Goal: Task Accomplishment & Management: Manage account settings

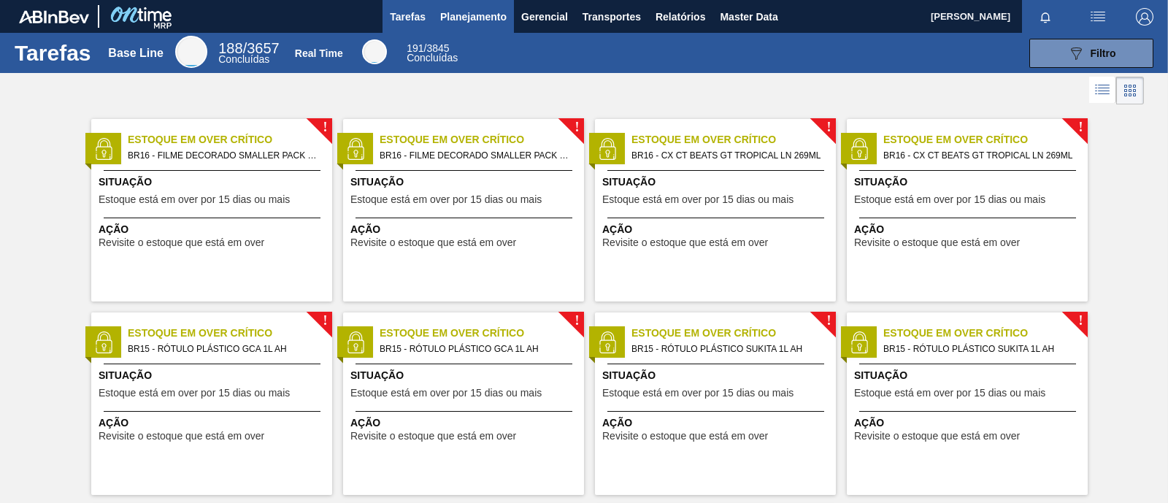
click at [442, 26] on button "Planejamento" at bounding box center [473, 16] width 81 height 33
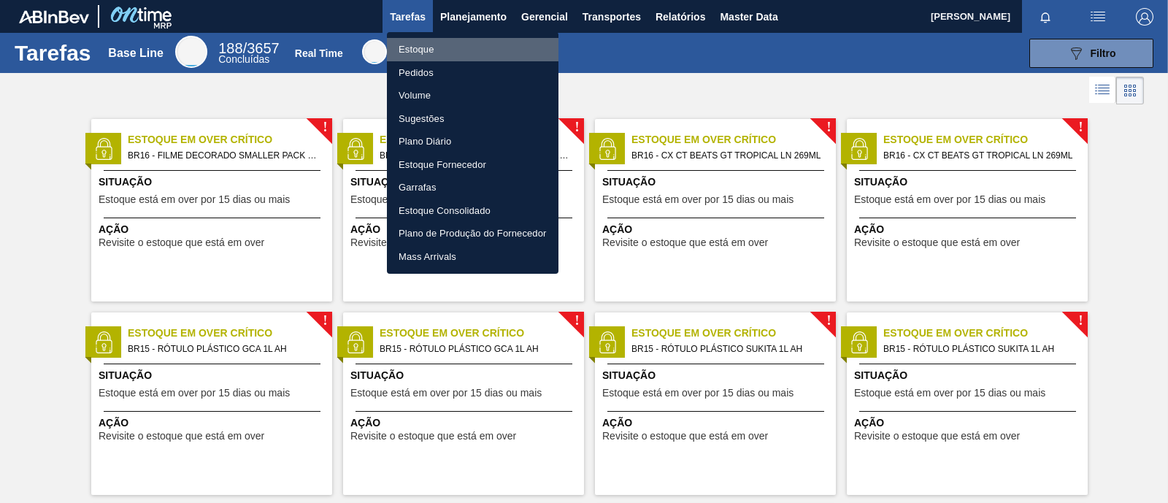
click at [445, 54] on li "Estoque" at bounding box center [473, 49] width 172 height 23
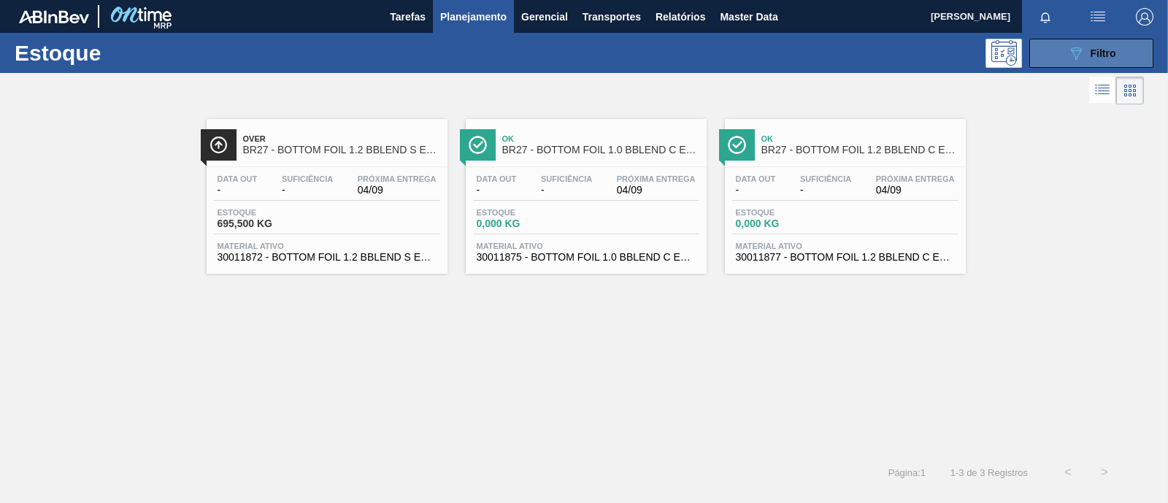
click at [1100, 54] on span "Filtro" at bounding box center [1104, 53] width 26 height 12
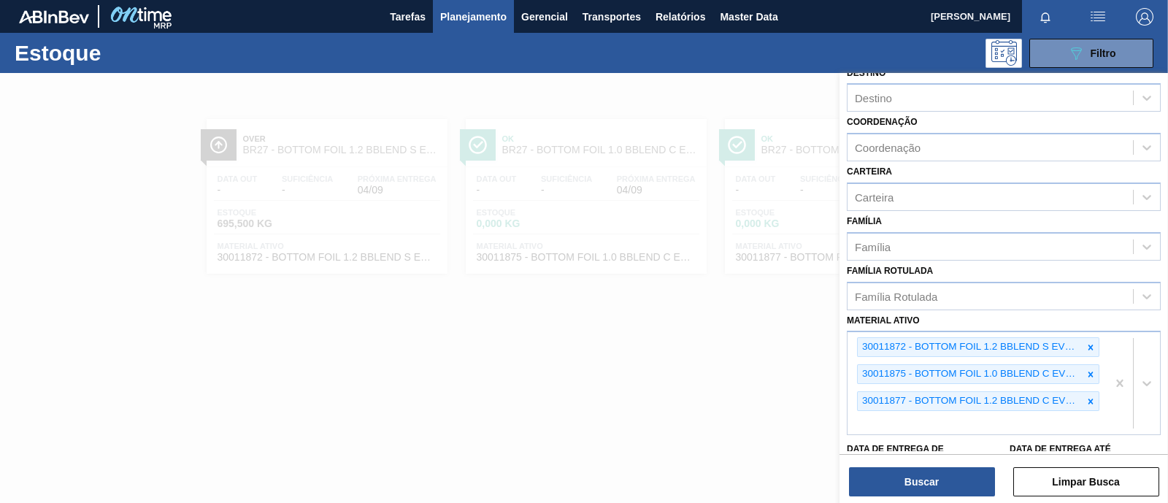
scroll to position [182, 0]
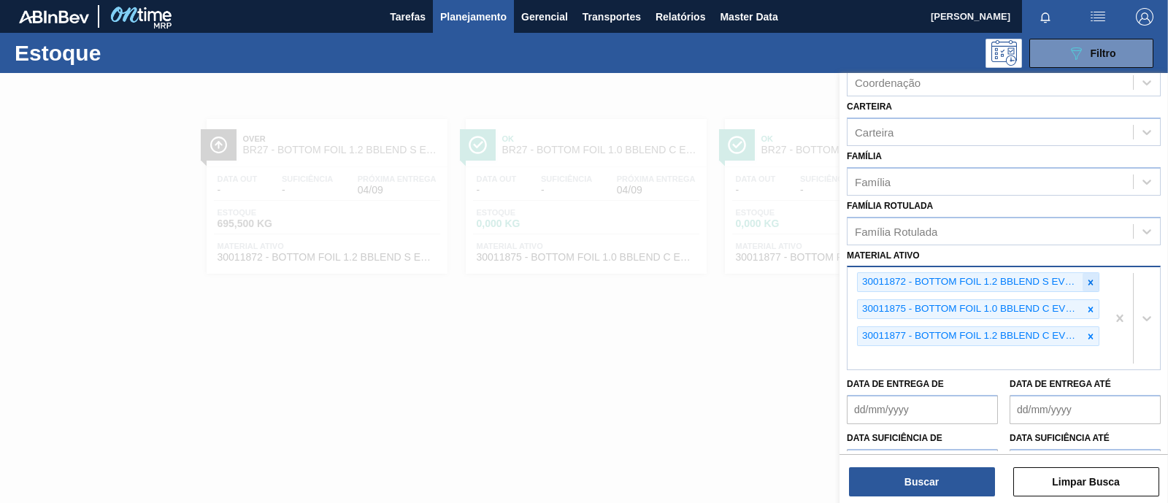
click at [1089, 280] on icon at bounding box center [1090, 282] width 5 height 5
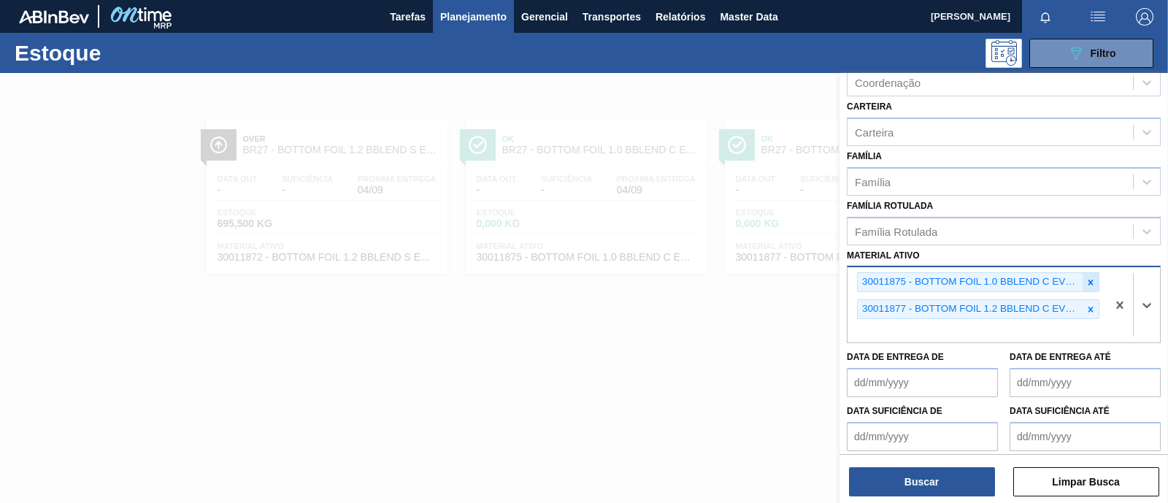
click at [1088, 284] on div at bounding box center [1091, 282] width 16 height 18
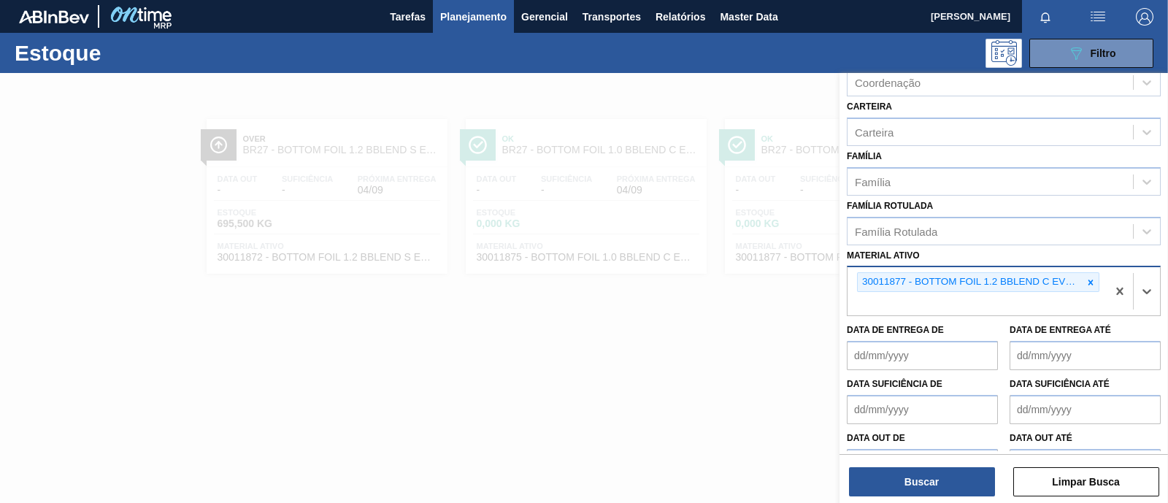
click at [1088, 284] on div at bounding box center [1091, 282] width 16 height 18
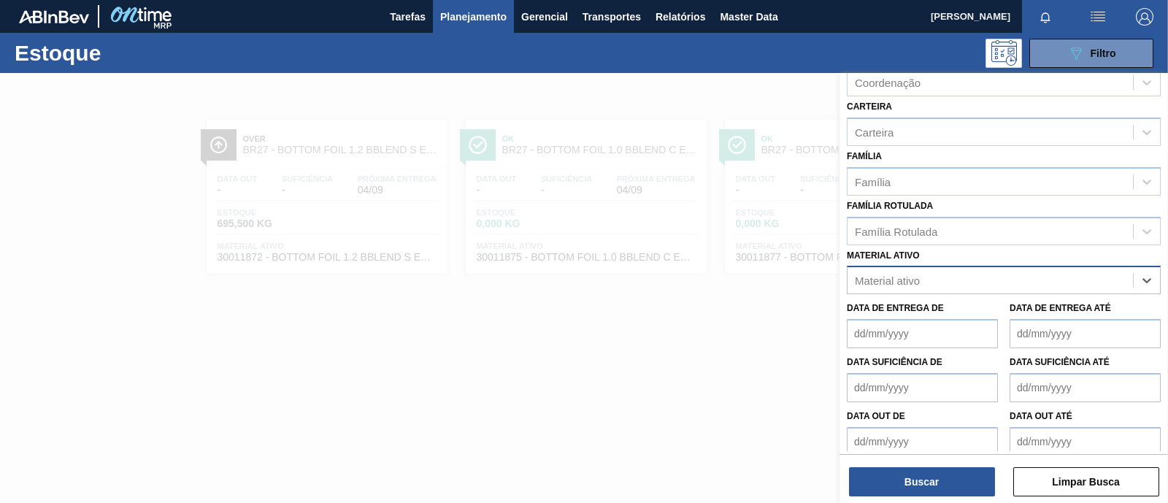
paste ativo "30008438"
type ativo "30008438"
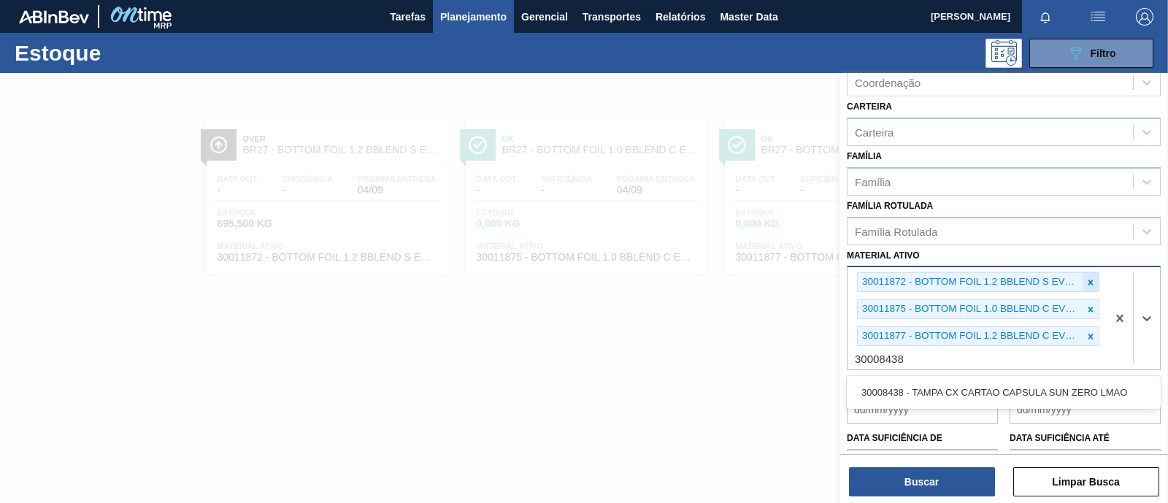
click at [1096, 277] on div at bounding box center [1091, 282] width 16 height 18
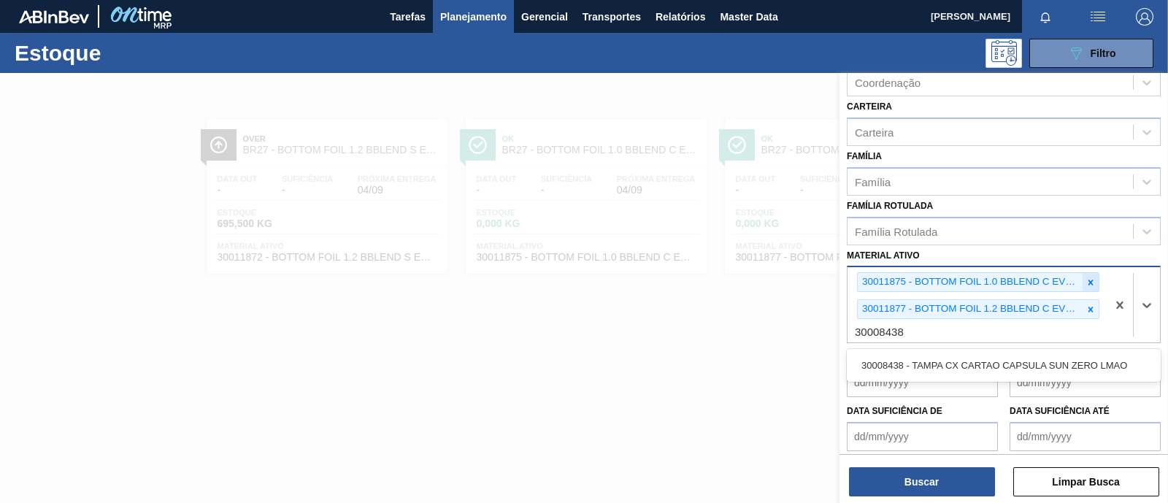
click at [1094, 278] on icon at bounding box center [1091, 282] width 10 height 10
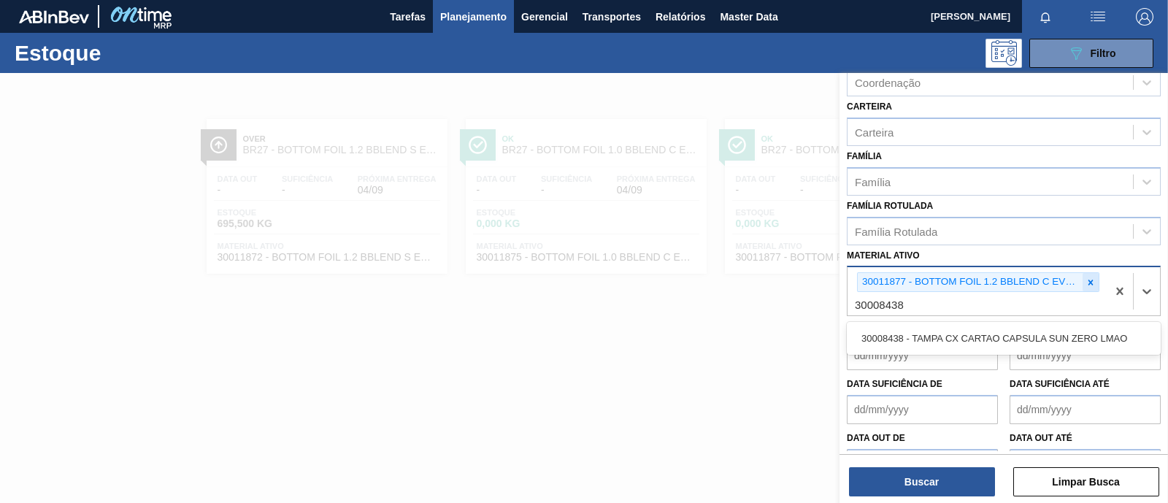
click at [1091, 286] on div at bounding box center [1091, 282] width 16 height 18
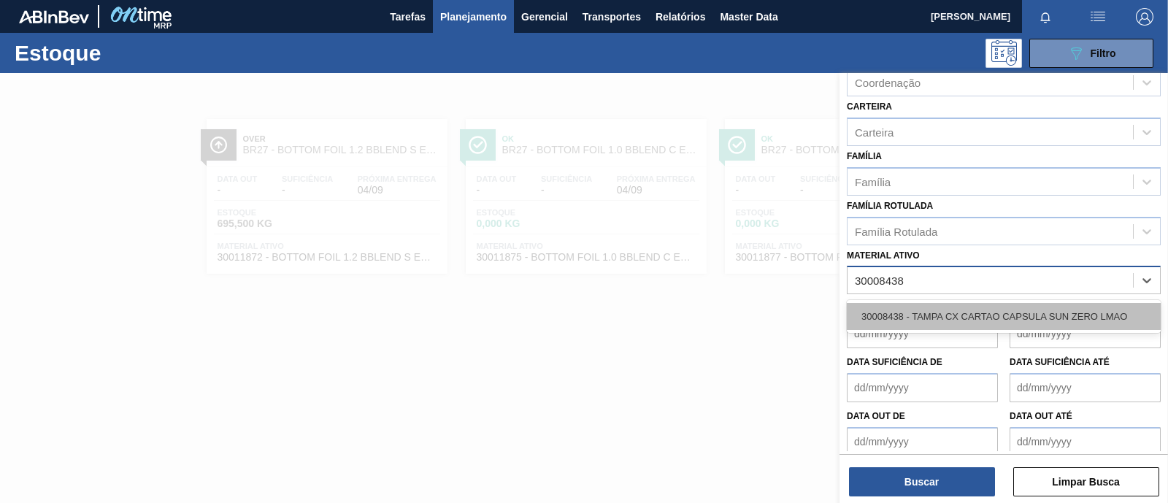
click at [969, 310] on div "30008438 - TAMPA CX CARTAO CAPSULA SUN ZERO LMAO" at bounding box center [1004, 316] width 314 height 27
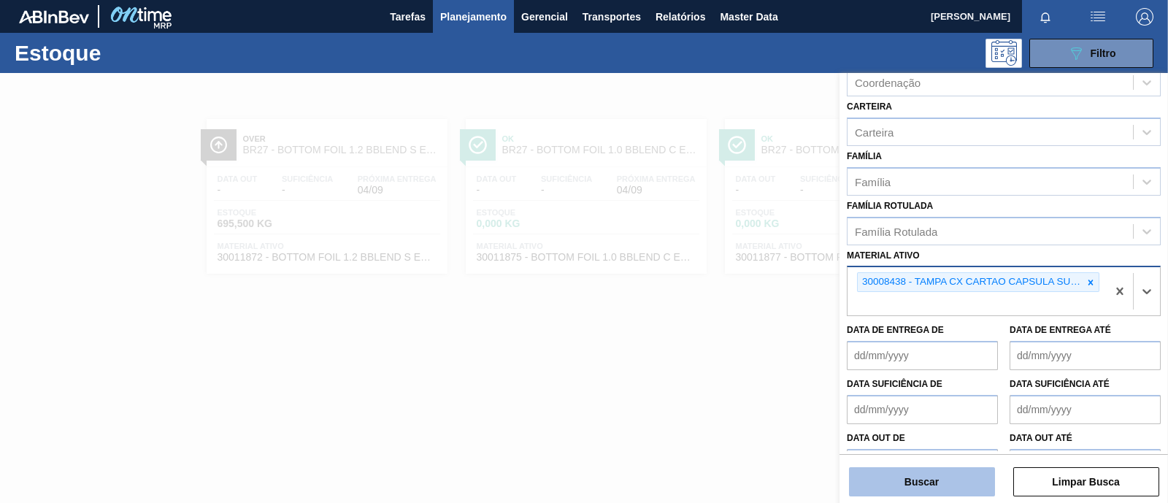
click at [937, 481] on button "Buscar" at bounding box center [922, 481] width 146 height 29
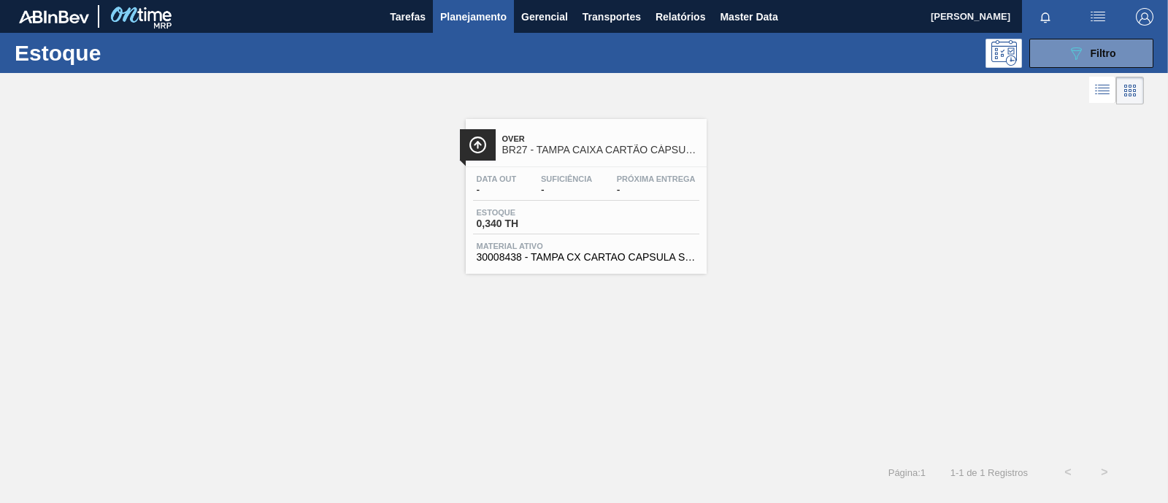
click at [538, 145] on span "BR27 - TAMPA CAIXA CARTÃO CÁPSULA SUN ZERO LIMÃO" at bounding box center [600, 150] width 197 height 11
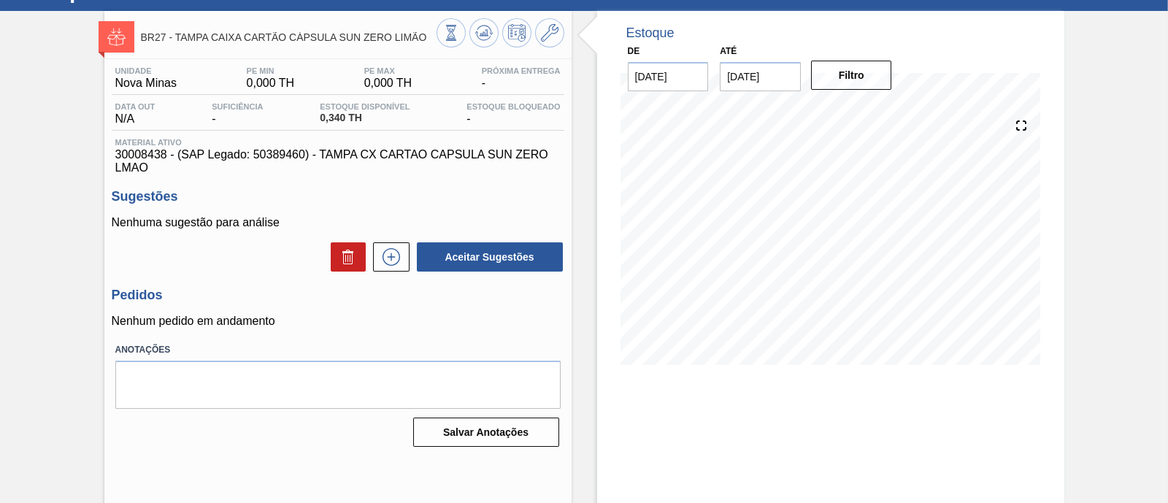
scroll to position [91, 0]
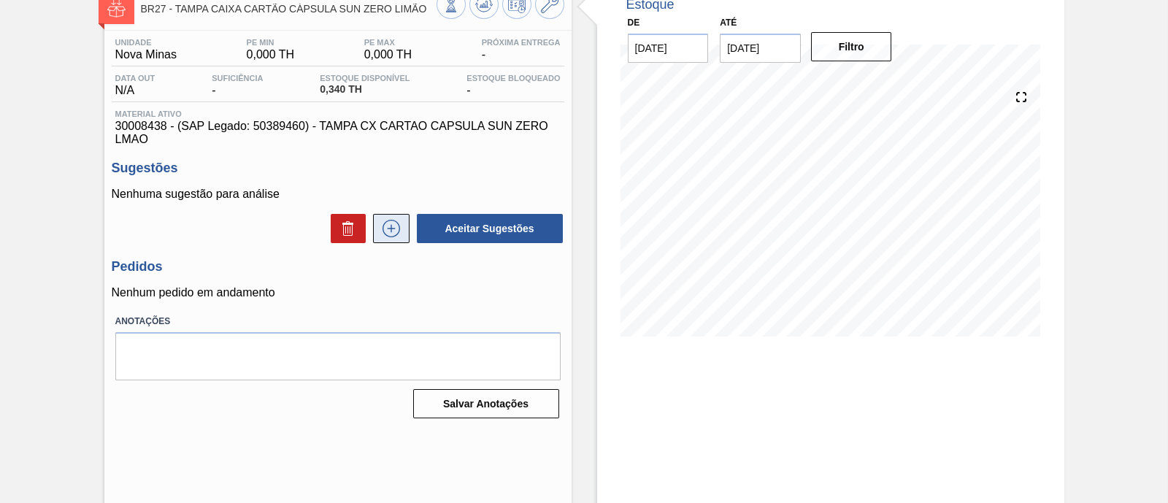
click at [398, 237] on icon at bounding box center [391, 229] width 23 height 18
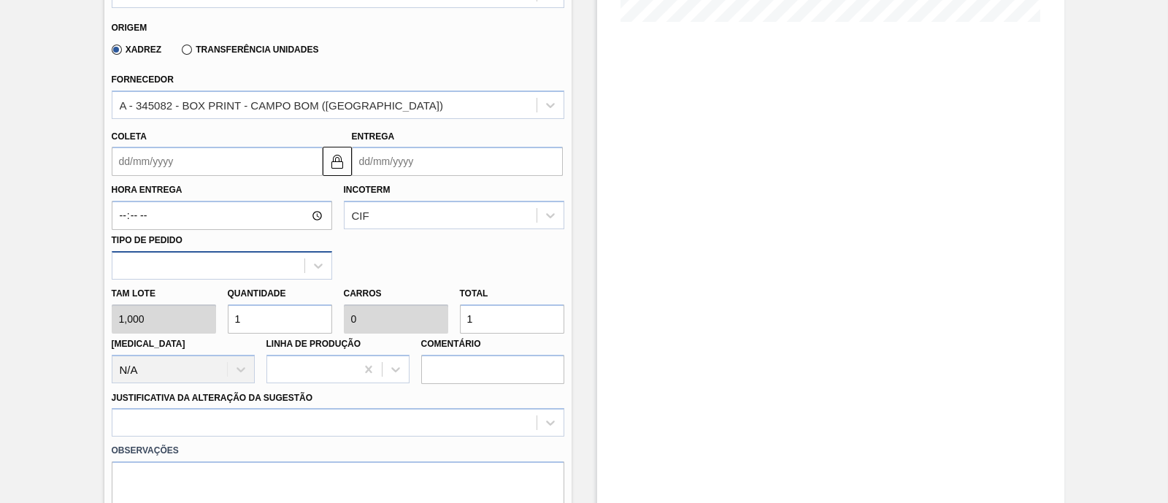
scroll to position [456, 0]
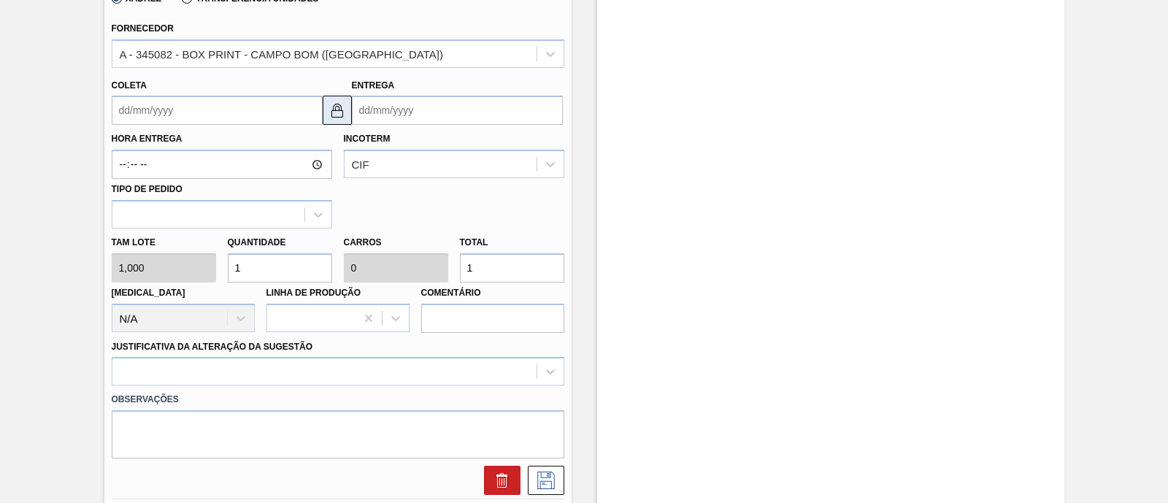
click at [339, 110] on img at bounding box center [338, 110] width 18 height 18
click at [281, 115] on input "Coleta" at bounding box center [217, 110] width 211 height 29
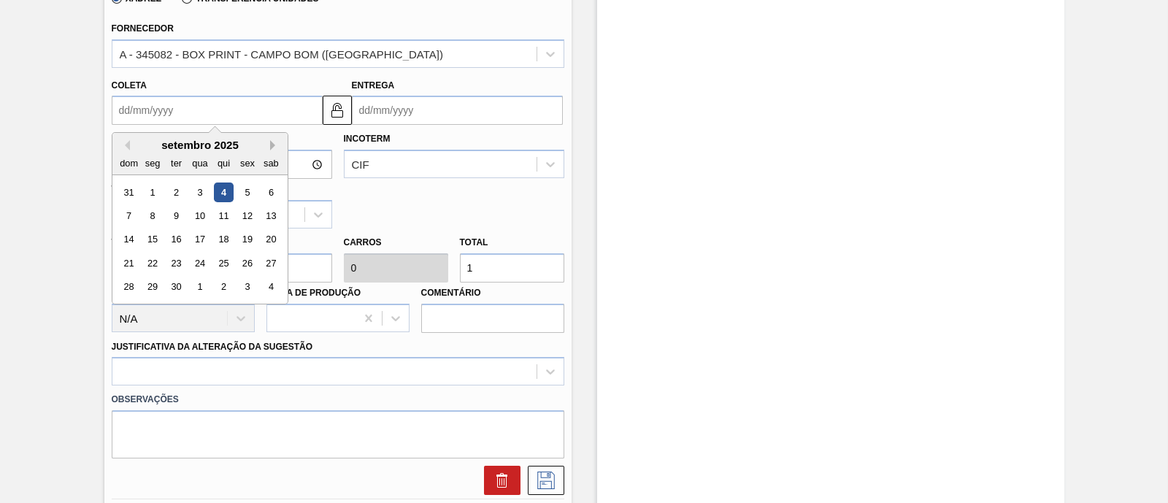
click at [274, 147] on button "Next Month" at bounding box center [275, 145] width 10 height 10
click at [126, 145] on button "Previous Month" at bounding box center [125, 145] width 10 height 10
click at [253, 219] on div "12" at bounding box center [247, 216] width 20 height 20
type input "[DATE]"
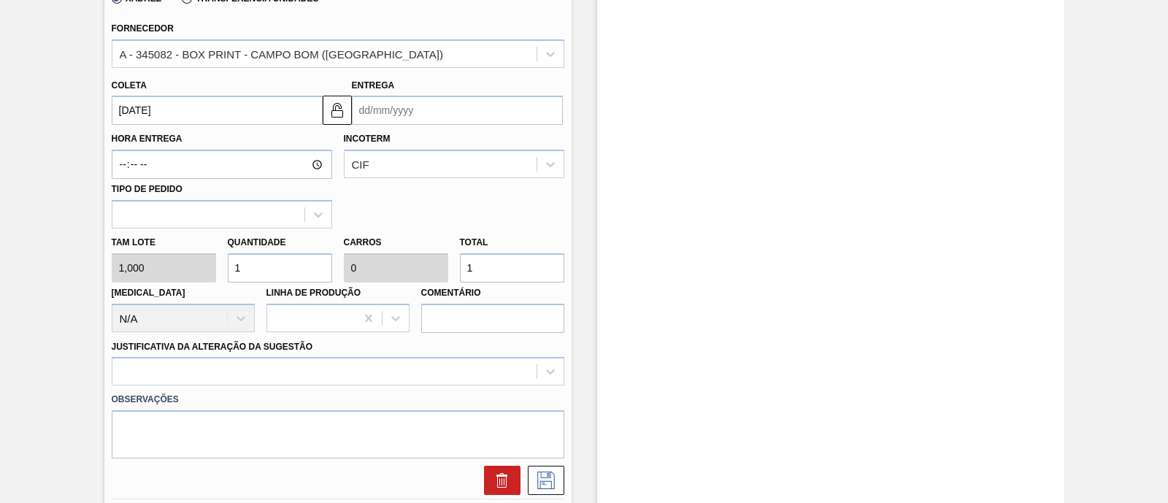
click at [447, 114] on input "Entrega" at bounding box center [457, 110] width 211 height 29
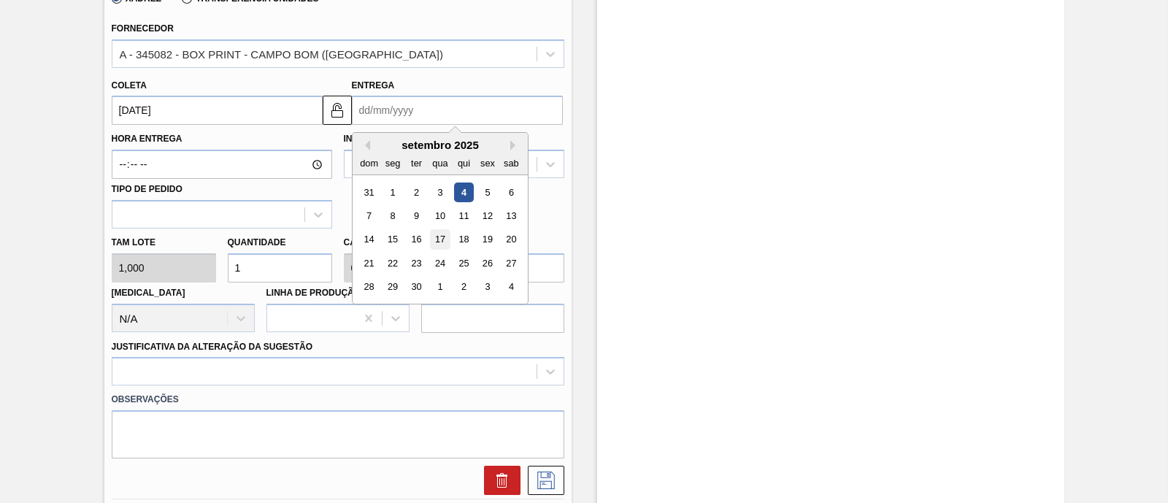
click at [446, 242] on div "17" at bounding box center [440, 240] width 20 height 20
type input "[DATE]"
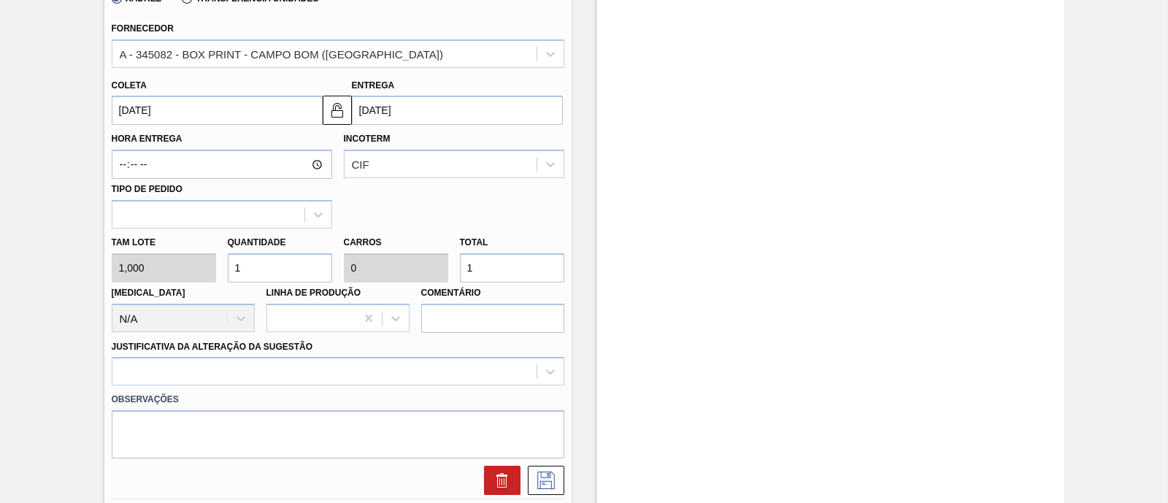
click at [197, 269] on div "Tam lote 1,000 Quantidade 1 Carros 0 Total 1 [MEDICAL_DATA] N/A Linha de Produç…" at bounding box center [338, 281] width 464 height 104
type input "10"
type input "0,003"
type input "10"
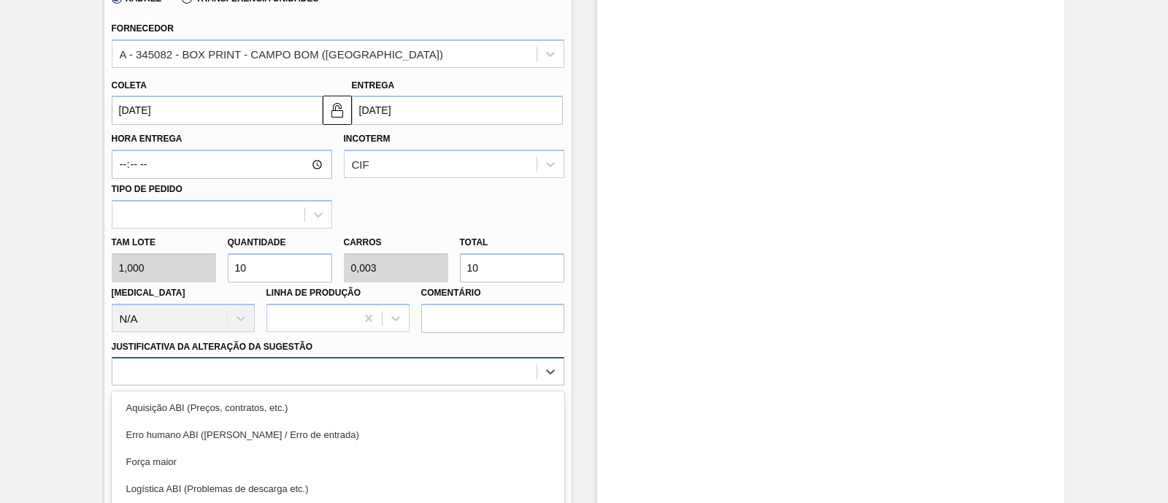
click at [251, 376] on div "option Logística ABI (Problemas de descarga etc.) focused, 4 of 18. 18 results …" at bounding box center [338, 371] width 453 height 28
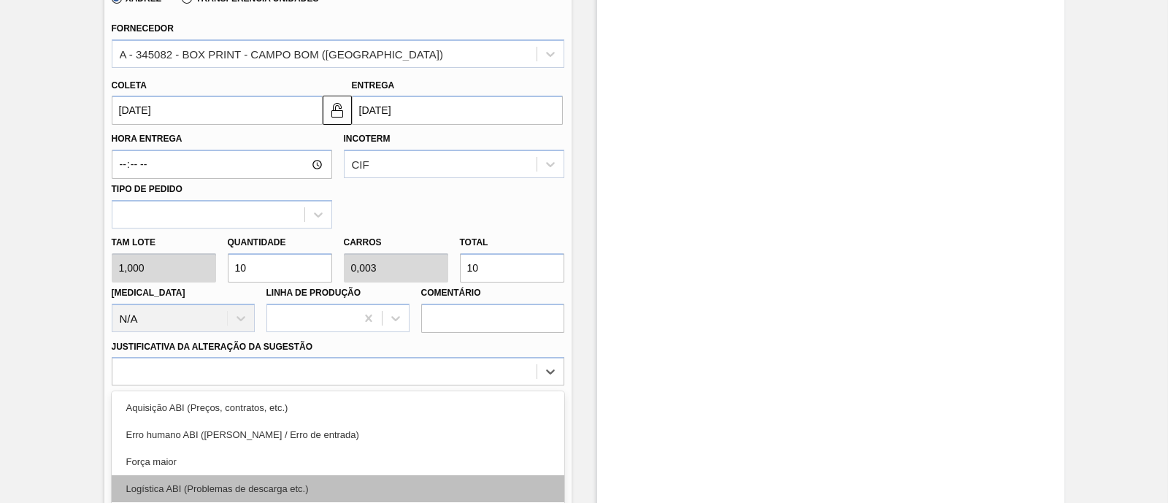
scroll to position [569, 0]
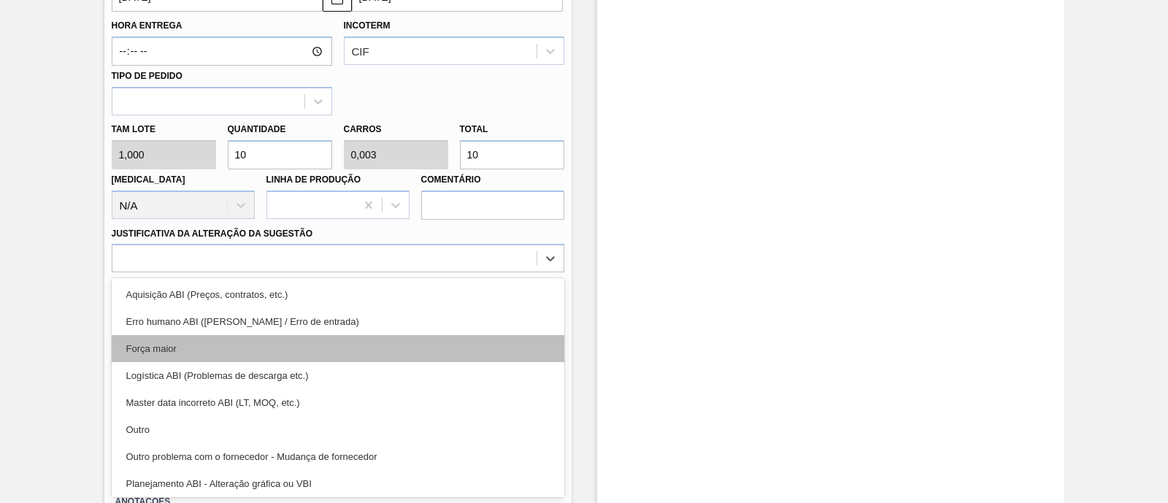
click at [248, 350] on div "Força maior" at bounding box center [338, 348] width 453 height 27
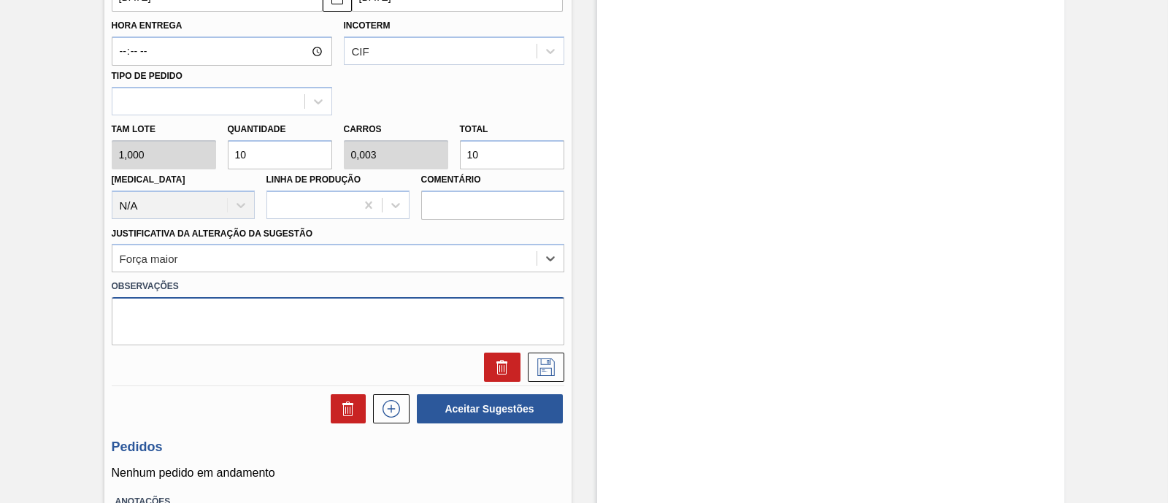
click at [170, 326] on textarea at bounding box center [338, 321] width 453 height 48
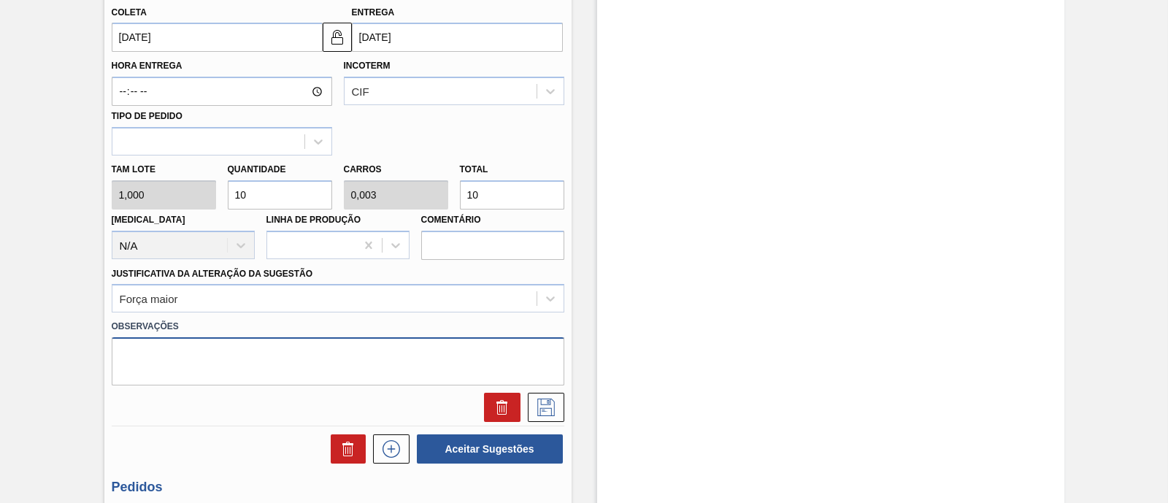
scroll to position [661, 0]
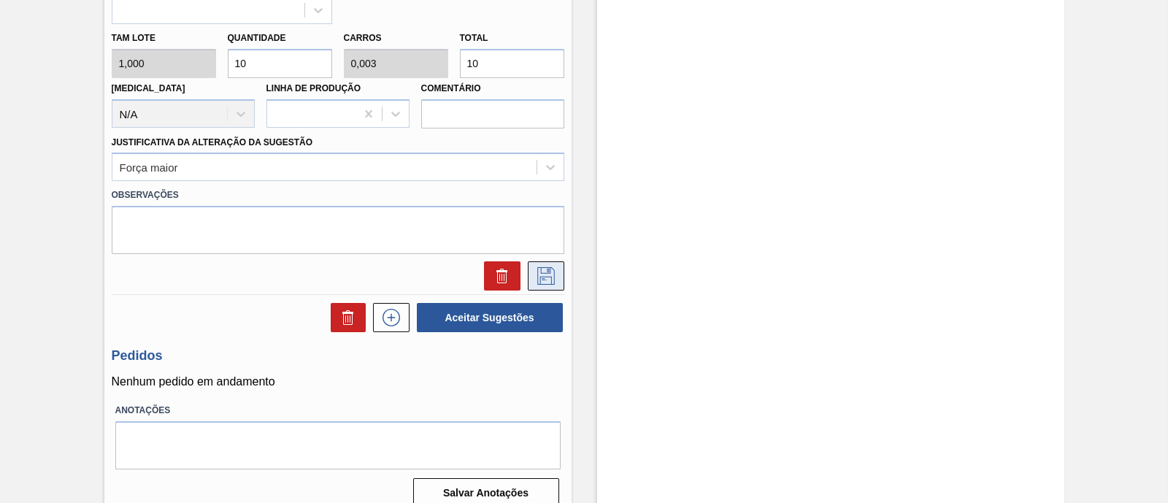
click at [547, 282] on icon at bounding box center [545, 276] width 23 height 18
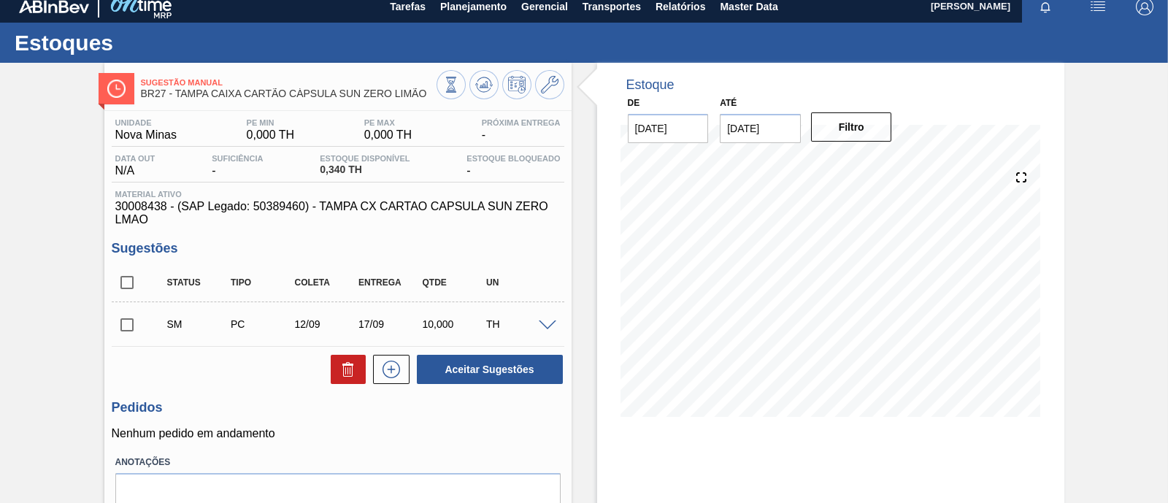
scroll to position [0, 0]
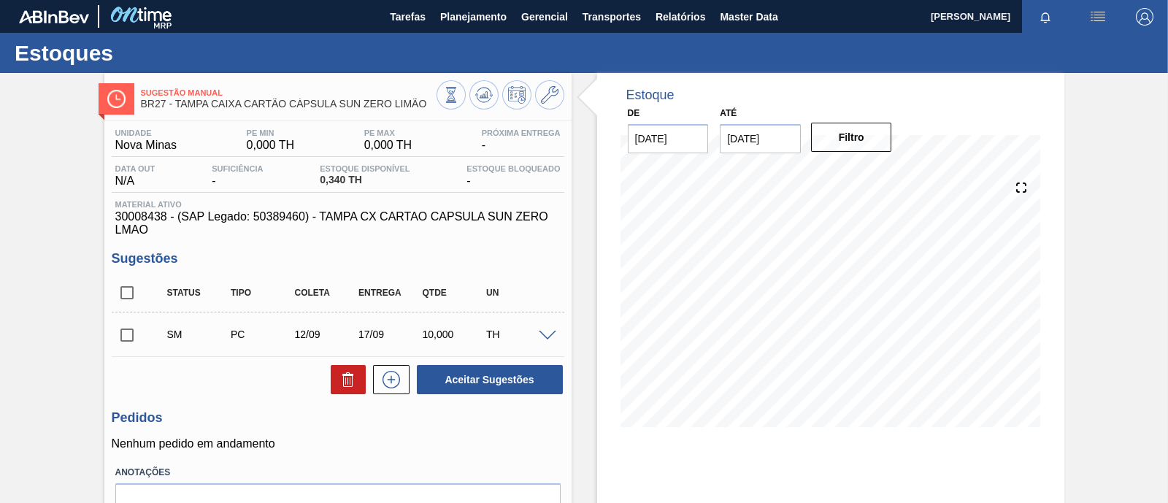
click at [126, 337] on input "checkbox" at bounding box center [127, 335] width 31 height 31
click at [491, 385] on button "Aceitar Sugestões" at bounding box center [490, 379] width 146 height 29
checkbox input "false"
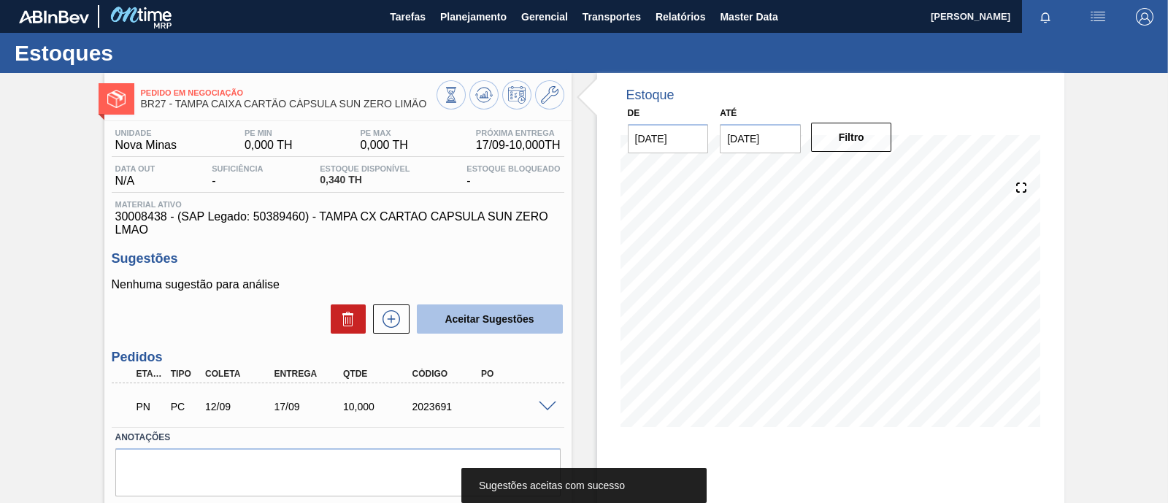
scroll to position [91, 0]
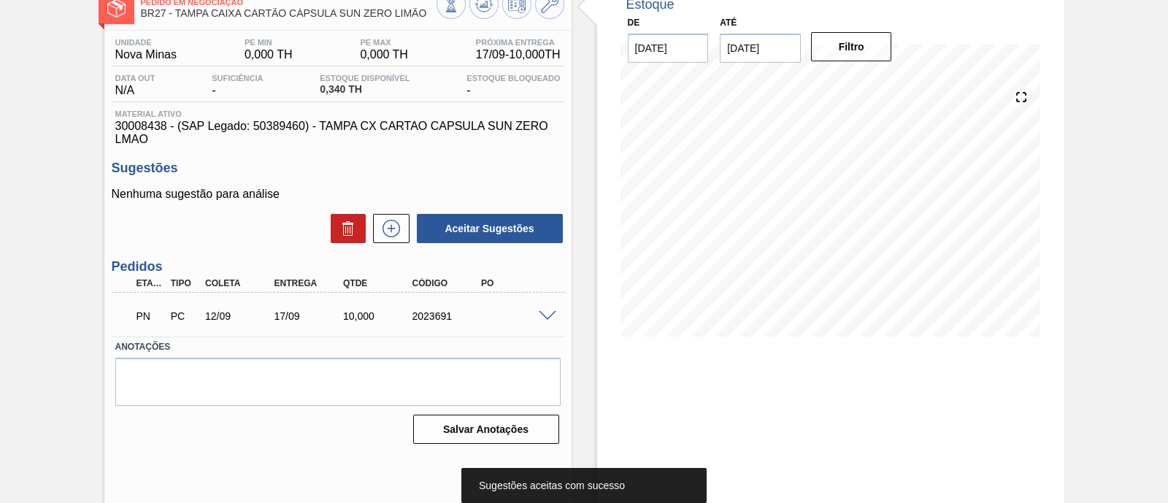
click at [423, 319] on div "2023691" at bounding box center [447, 316] width 76 height 12
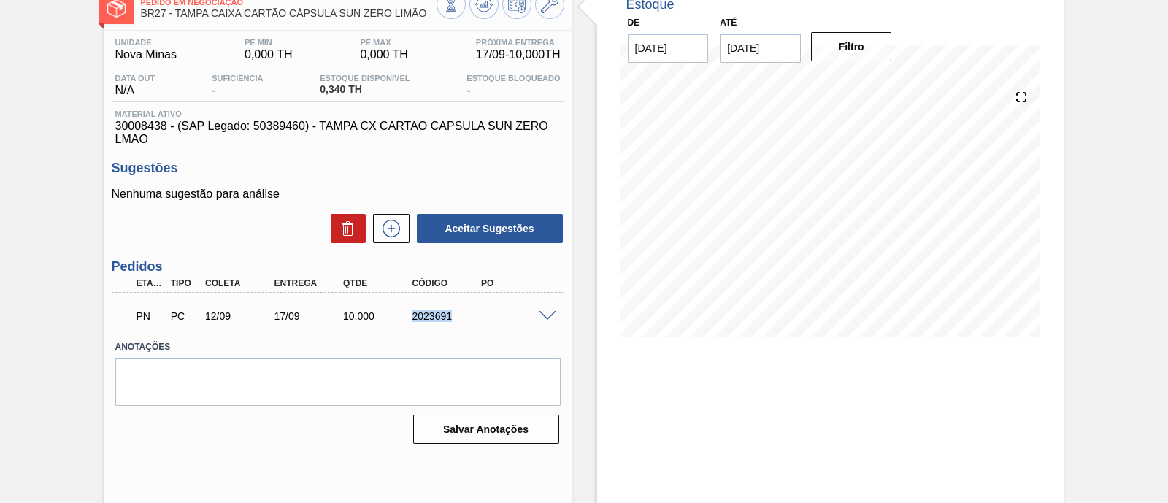
click at [423, 319] on div "2023691" at bounding box center [447, 316] width 76 height 12
copy div "2023691"
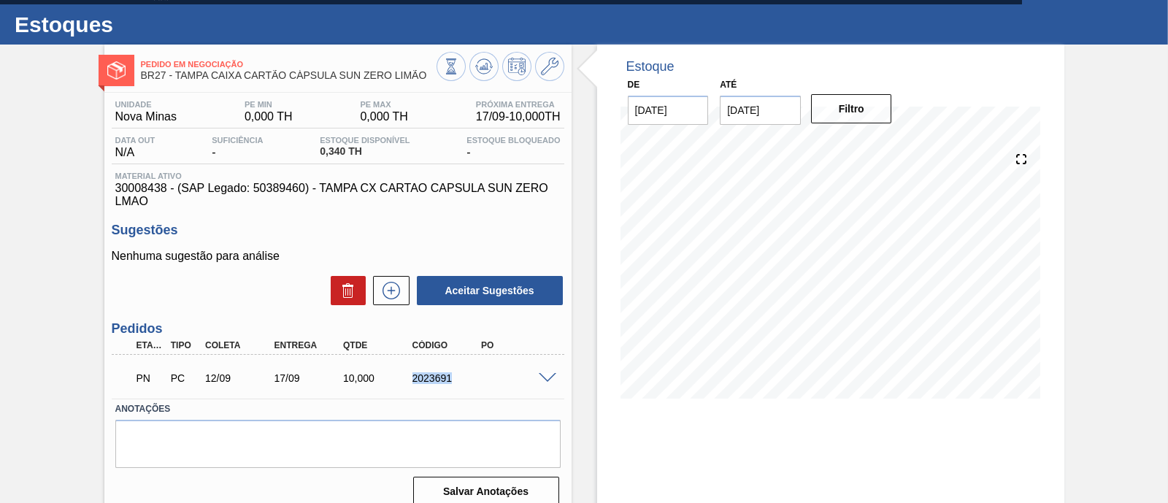
scroll to position [0, 0]
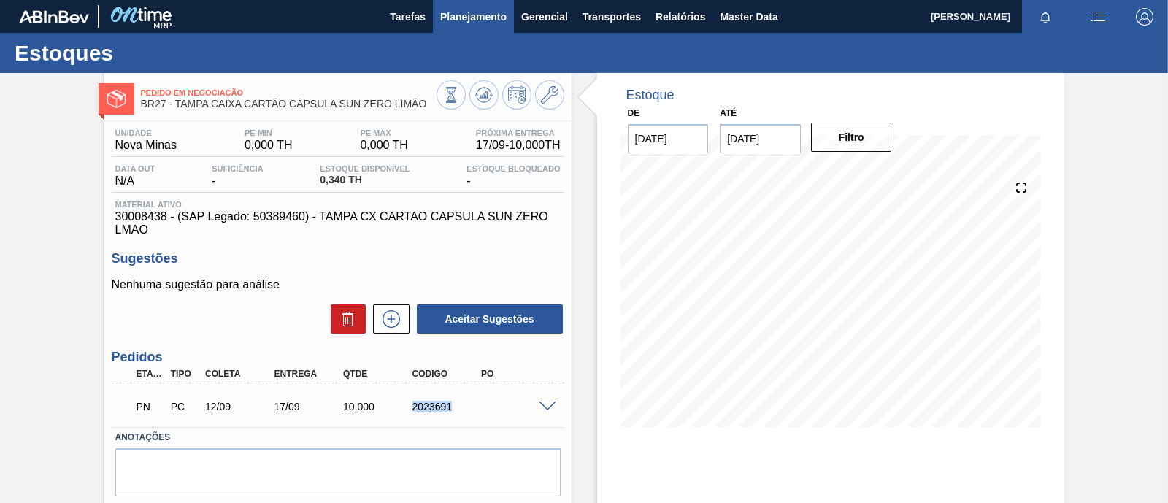
click at [489, 19] on span "Planejamento" at bounding box center [473, 17] width 66 height 18
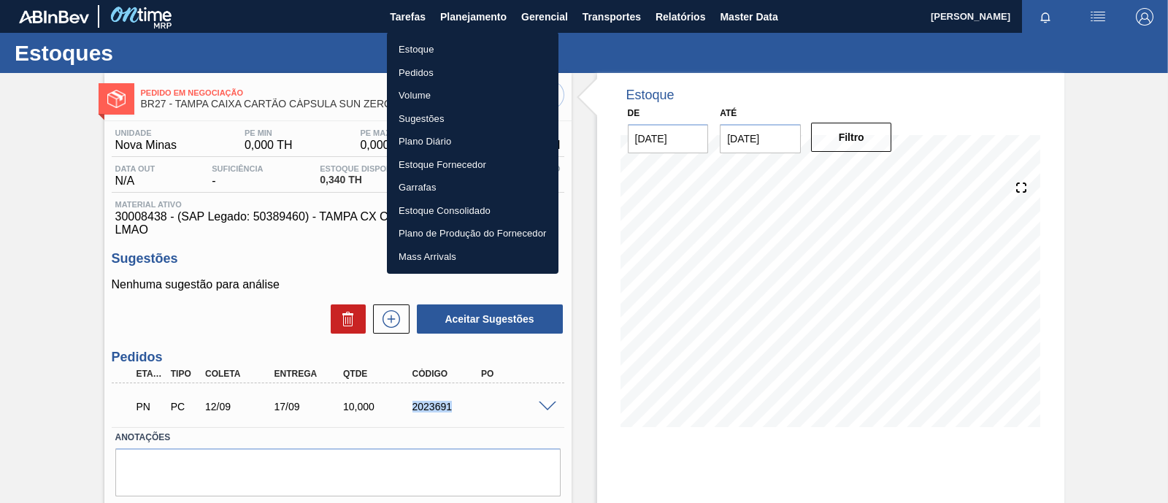
click at [442, 45] on li "Estoque" at bounding box center [473, 49] width 172 height 23
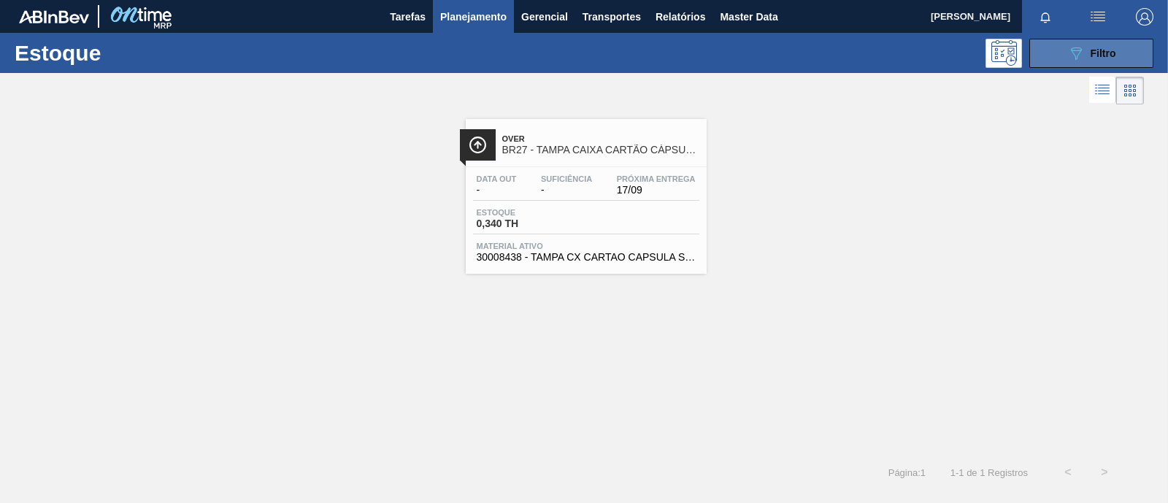
click at [1086, 63] on button "089F7B8B-B2A5-4AFE-B5C0-19BA573D28AC Filtro" at bounding box center [1091, 53] width 124 height 29
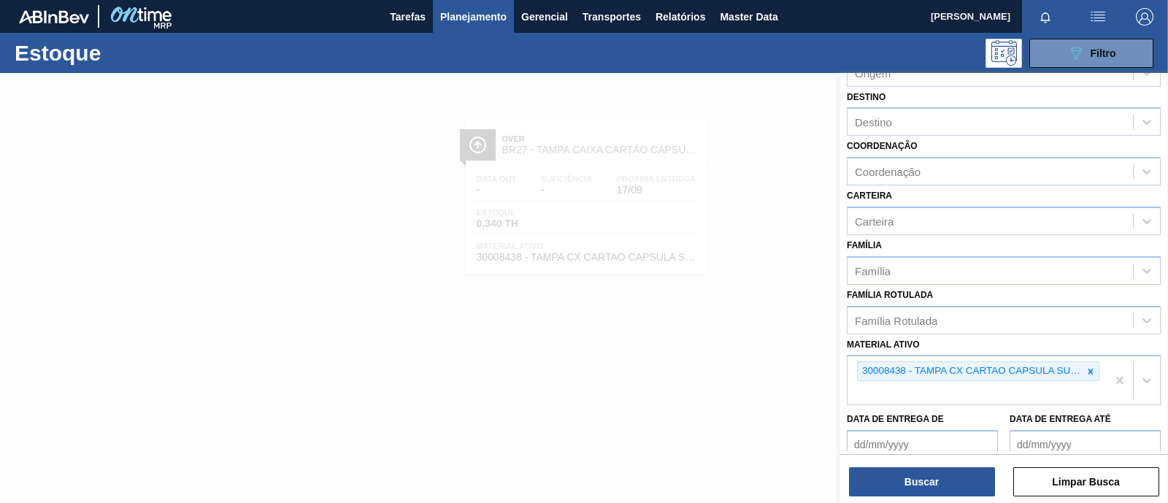
scroll to position [182, 0]
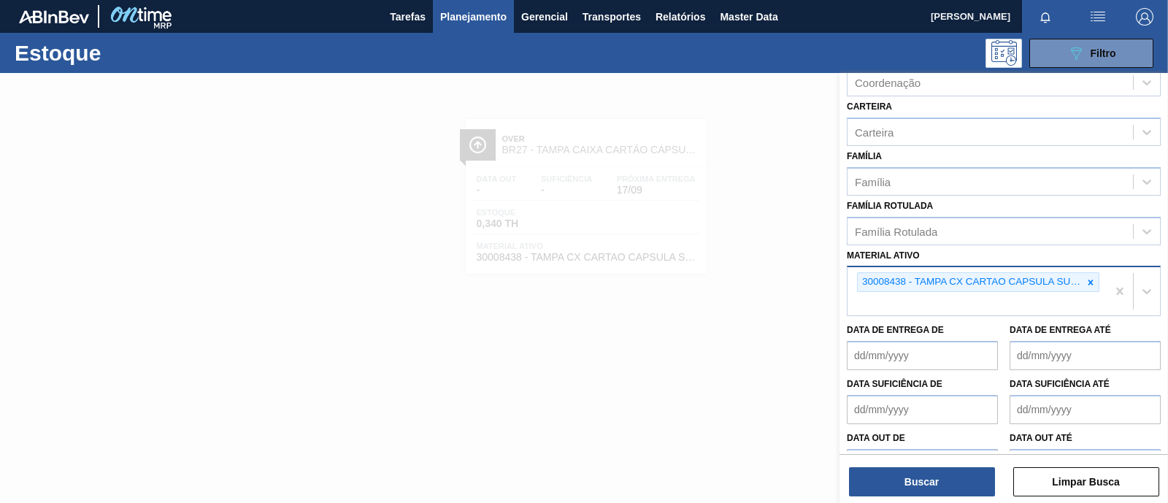
click at [1088, 277] on icon at bounding box center [1091, 282] width 10 height 10
click at [1094, 274] on div at bounding box center [1091, 282] width 16 height 18
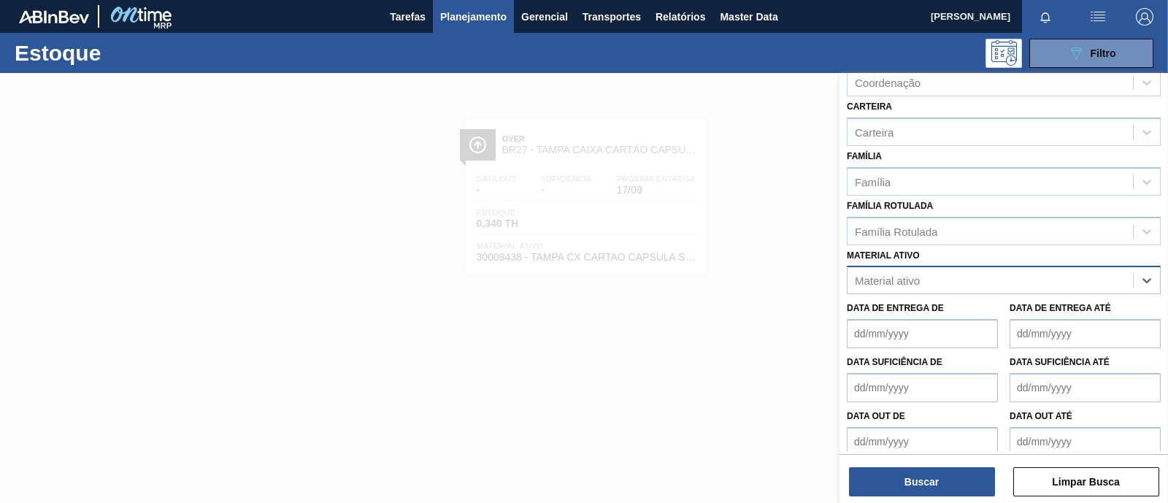
paste ativo "30006214"
type ativo "30006214"
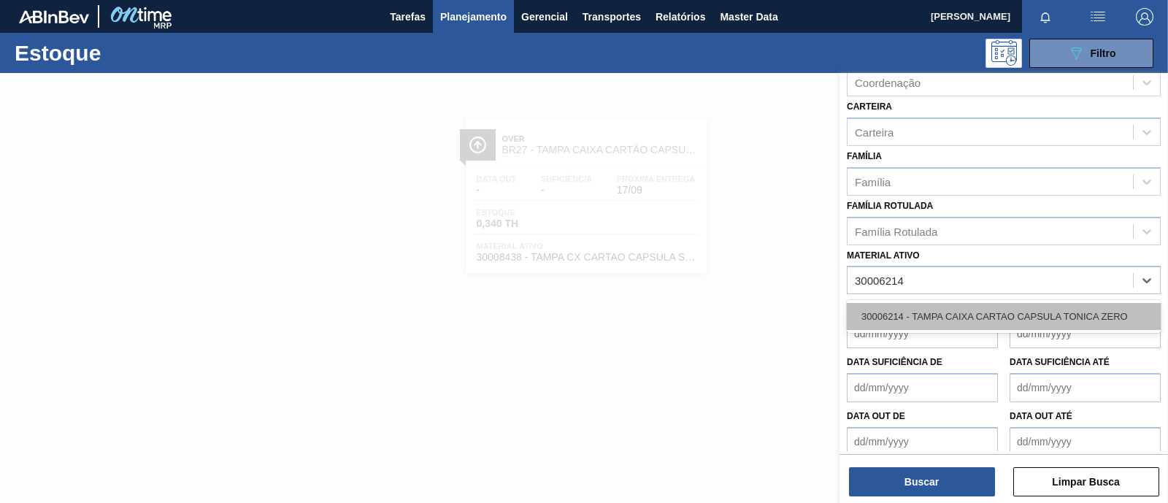
click at [970, 310] on div "30006214 - TAMPA CAIXA CARTAO CAPSULA TONICA ZERO" at bounding box center [1004, 316] width 314 height 27
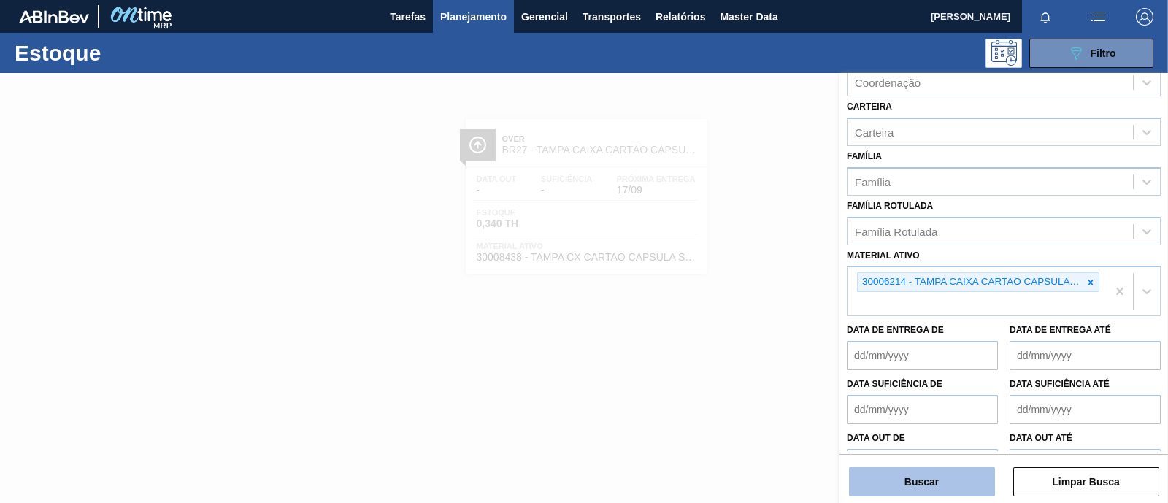
click at [916, 477] on button "Buscar" at bounding box center [922, 481] width 146 height 29
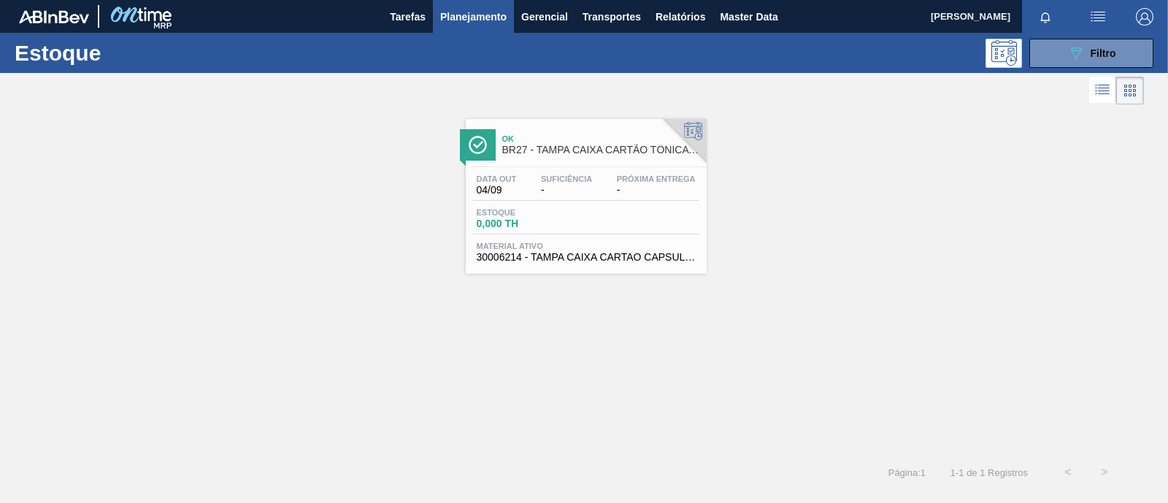
click at [569, 226] on span "0,000 TH" at bounding box center [528, 223] width 102 height 11
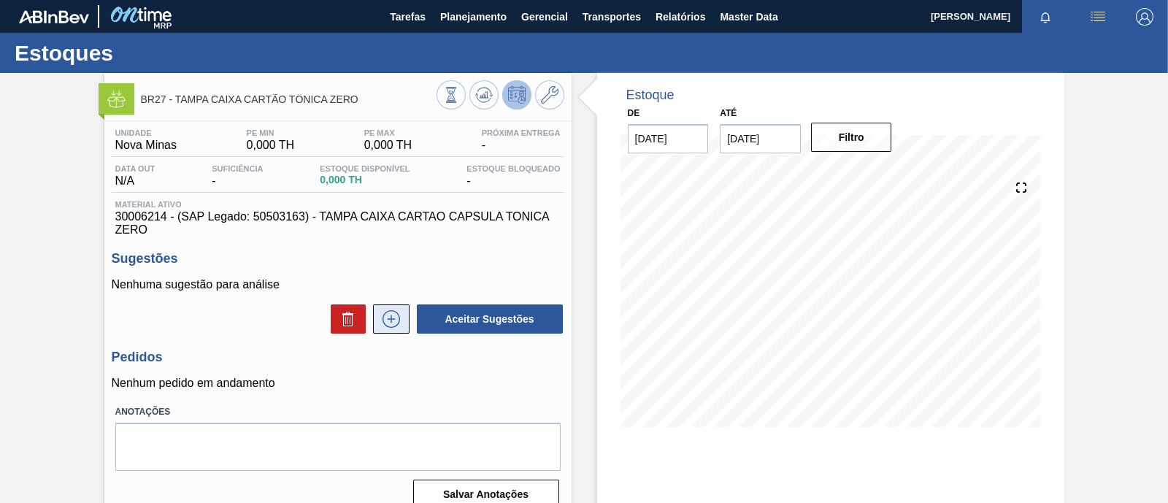
click at [390, 327] on icon at bounding box center [391, 319] width 23 height 18
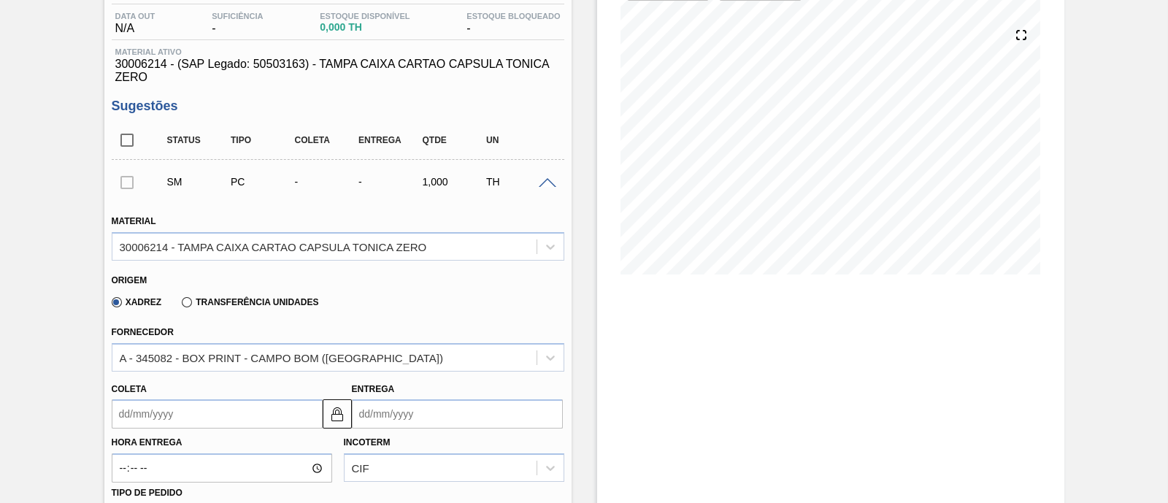
scroll to position [182, 0]
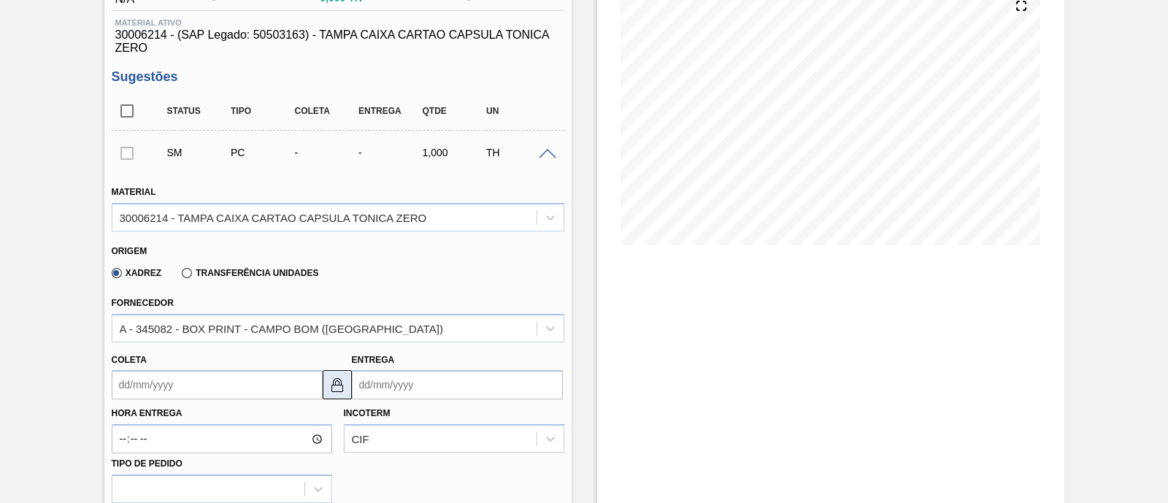
click at [338, 376] on img at bounding box center [338, 385] width 18 height 18
click at [245, 392] on input "Coleta" at bounding box center [217, 384] width 211 height 29
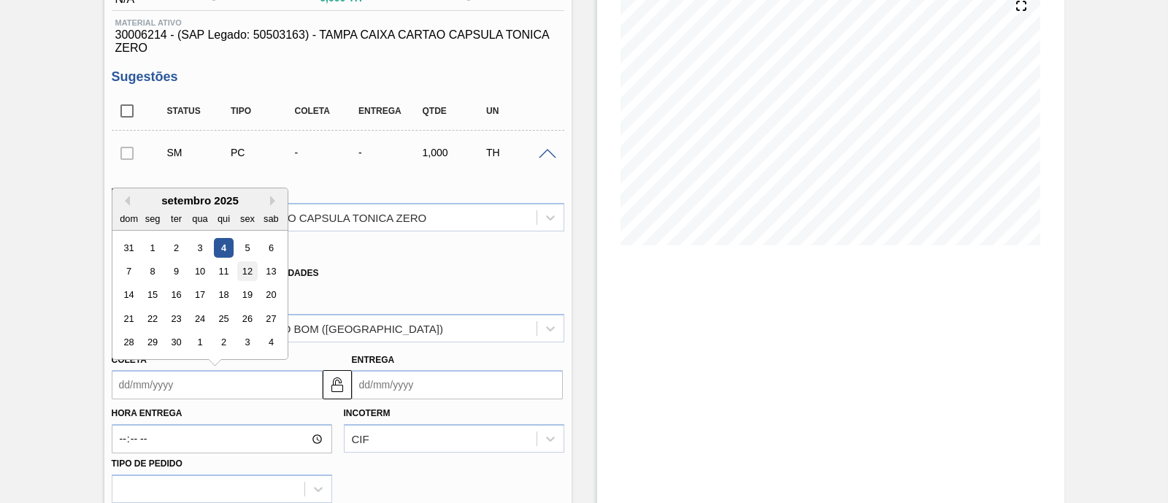
click at [241, 271] on div "12" at bounding box center [247, 271] width 20 height 20
type input "[DATE]"
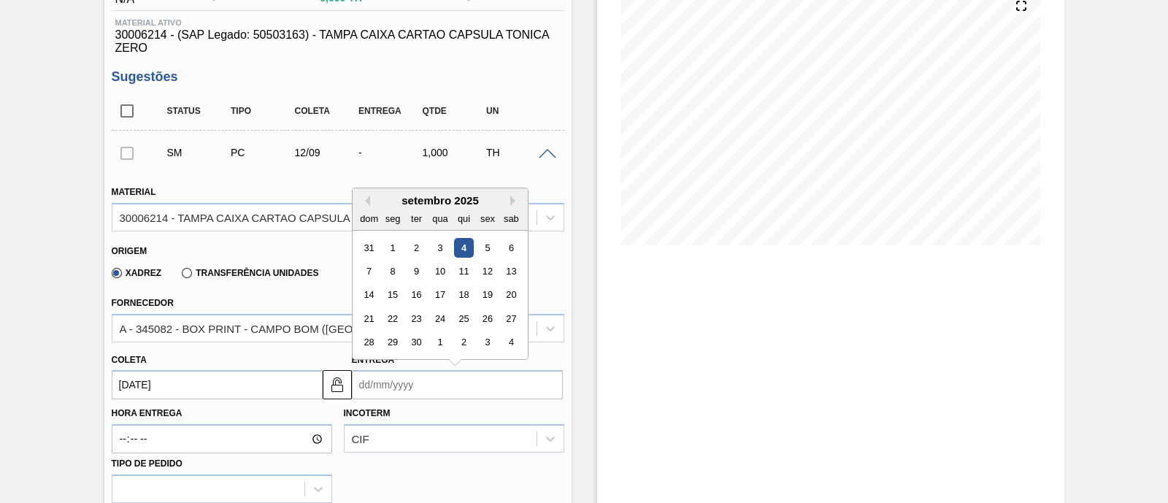
click at [398, 390] on input "Entrega" at bounding box center [457, 384] width 211 height 29
click at [441, 294] on div "17" at bounding box center [440, 295] width 20 height 20
type input "[DATE]"
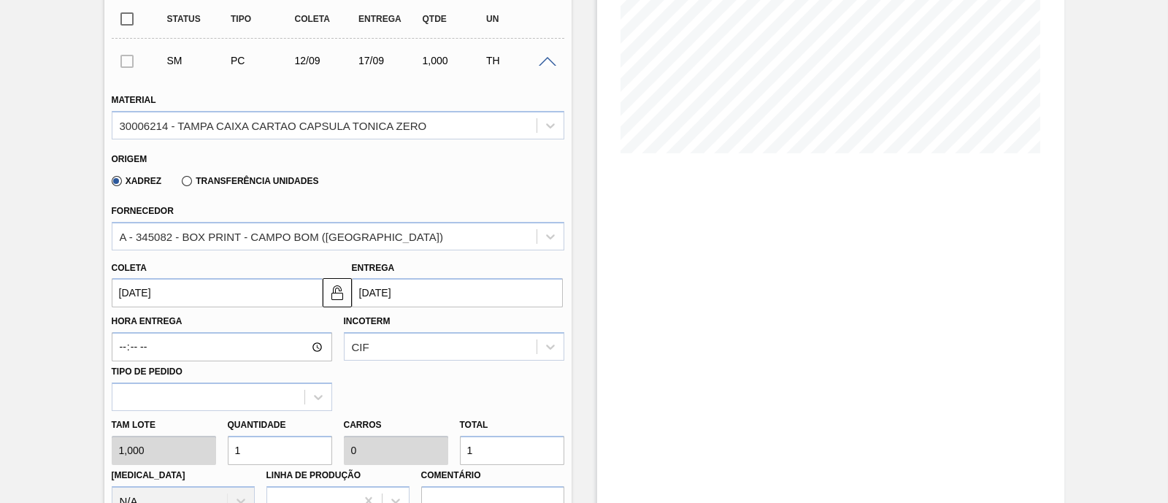
scroll to position [364, 0]
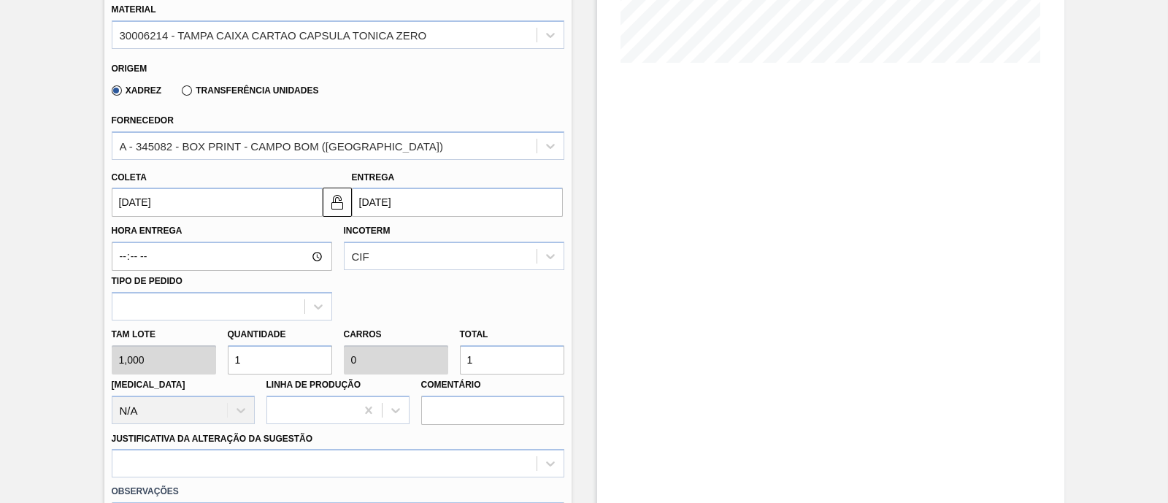
click at [202, 360] on div "Tam lote 1,000 Quantidade 1 Carros 0 Total 1 [MEDICAL_DATA] N/A Linha de Produç…" at bounding box center [338, 372] width 464 height 104
type input "8"
type input "0,003"
type input "8"
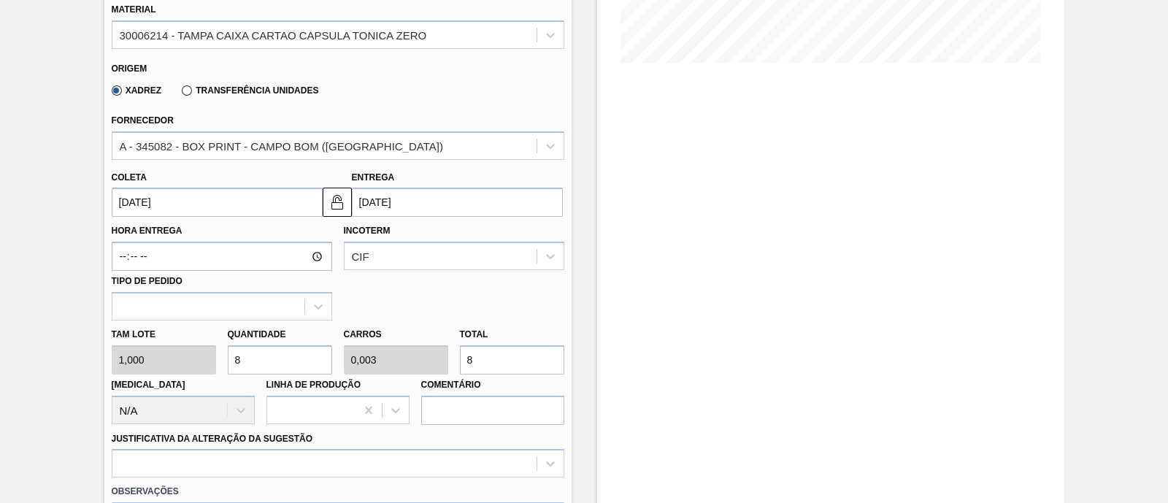
click at [410, 299] on div "Hora Entrega Incoterm CIF Tipo de pedido" at bounding box center [338, 269] width 464 height 104
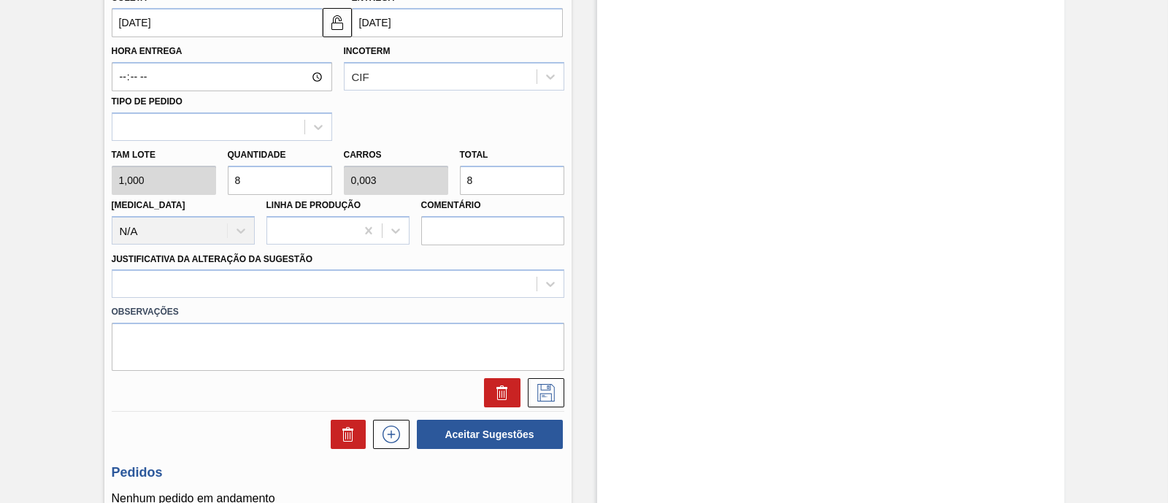
scroll to position [548, 0]
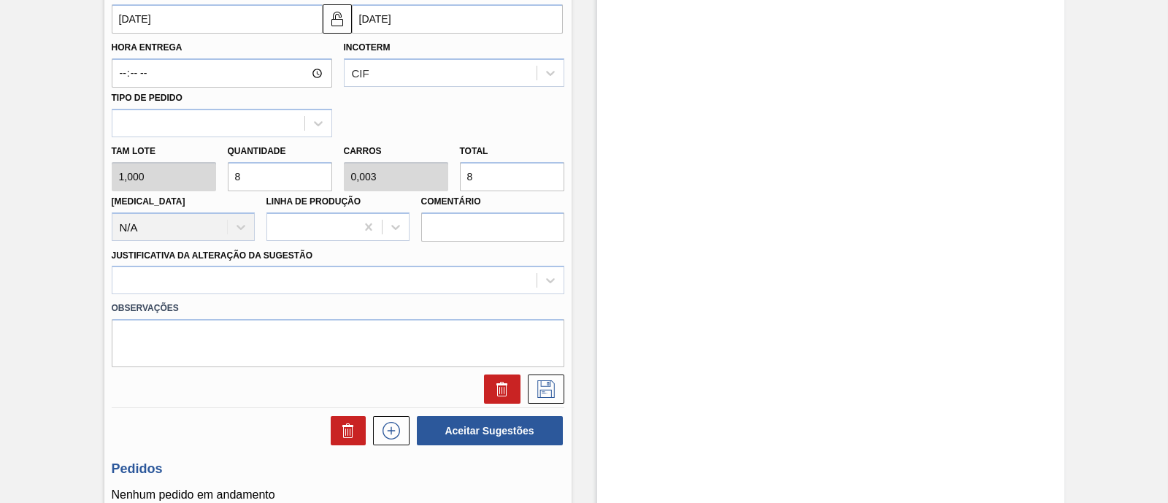
click at [477, 253] on div "Justificativa da Alteração da Sugestão" at bounding box center [338, 270] width 453 height 50
click at [544, 390] on icon at bounding box center [546, 389] width 18 height 18
click at [315, 286] on div at bounding box center [338, 280] width 453 height 28
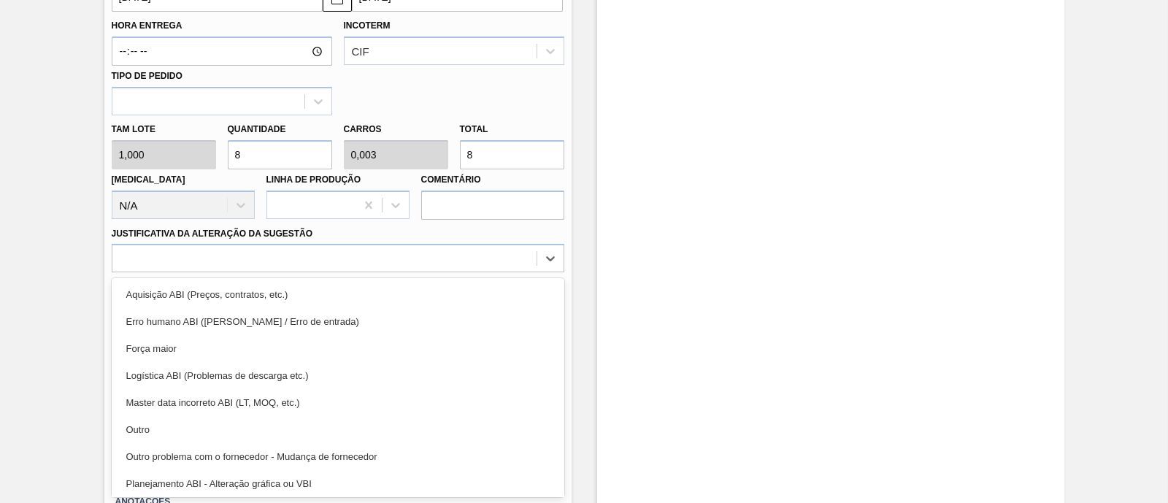
click at [220, 359] on div "Força maior" at bounding box center [338, 348] width 453 height 27
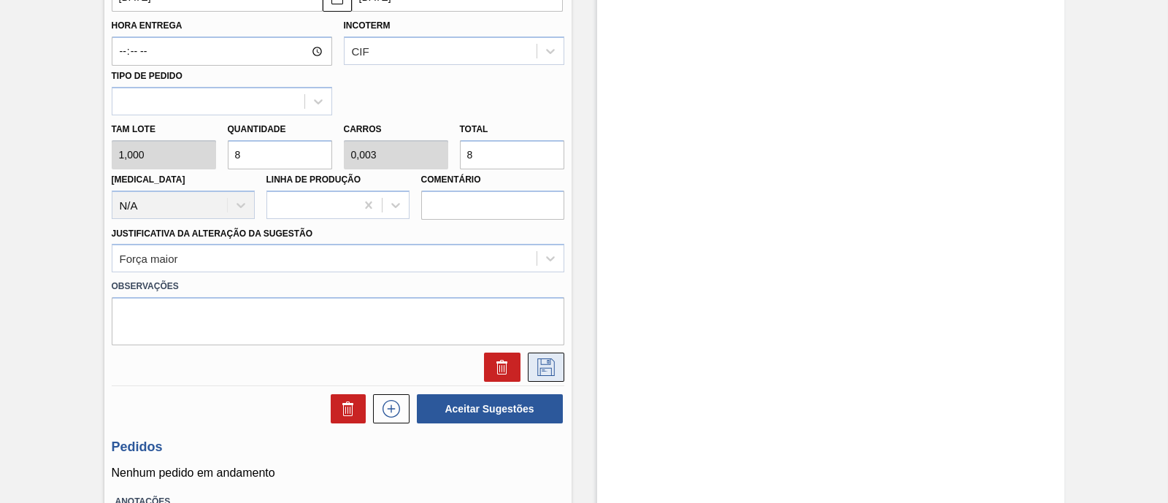
click at [550, 369] on icon at bounding box center [545, 367] width 23 height 18
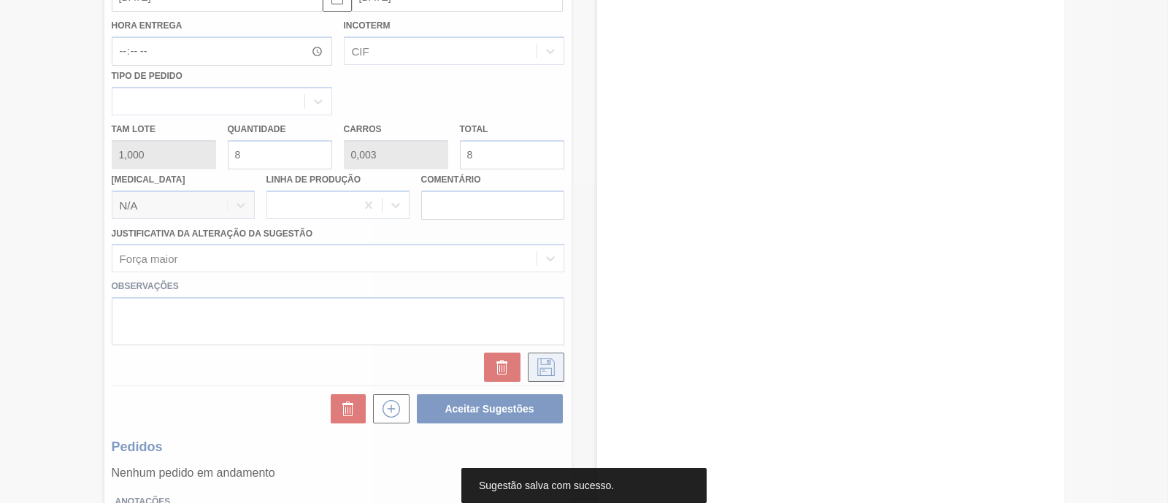
scroll to position [124, 0]
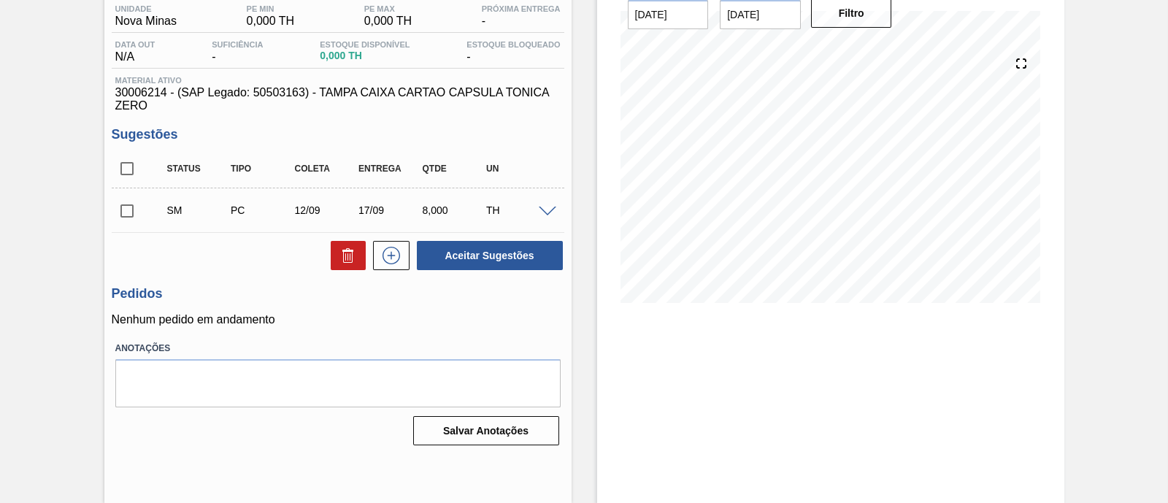
click at [126, 217] on input "checkbox" at bounding box center [127, 211] width 31 height 31
click at [499, 255] on button "Aceitar Sugestões" at bounding box center [490, 255] width 146 height 29
checkbox input "false"
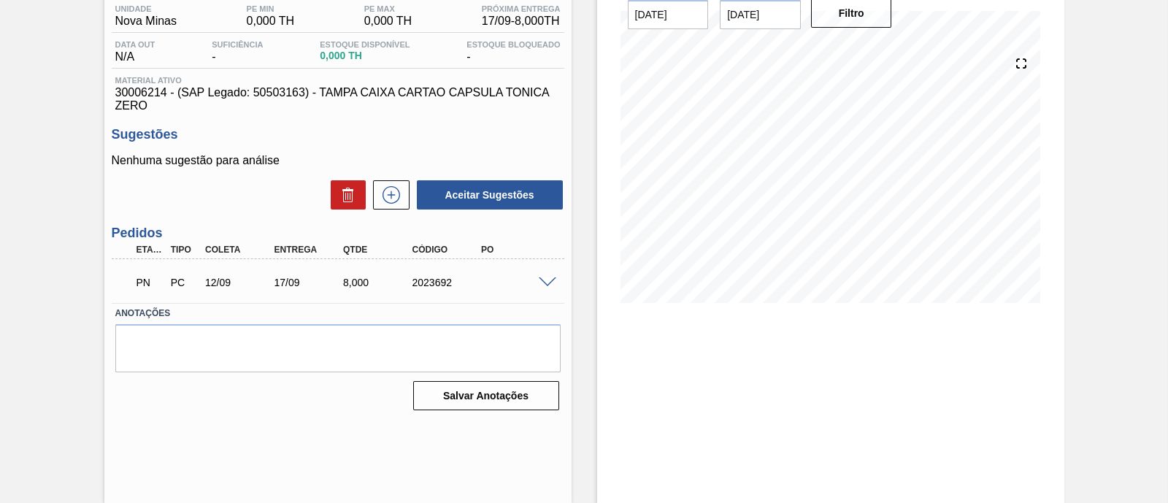
click at [425, 285] on div "2023692" at bounding box center [447, 283] width 76 height 12
copy div "2023692"
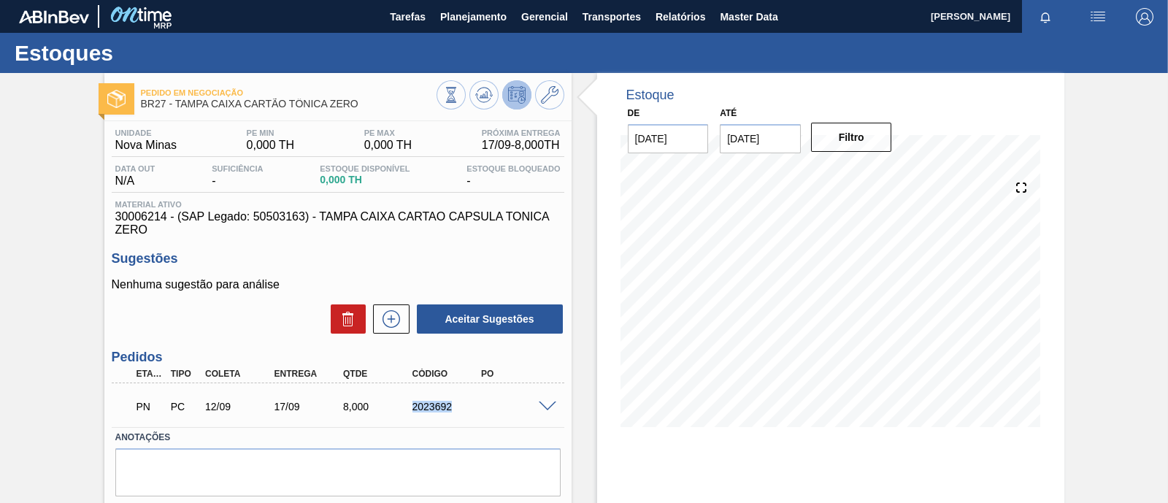
scroll to position [0, 0]
click at [488, 16] on span "Planejamento" at bounding box center [473, 17] width 66 height 18
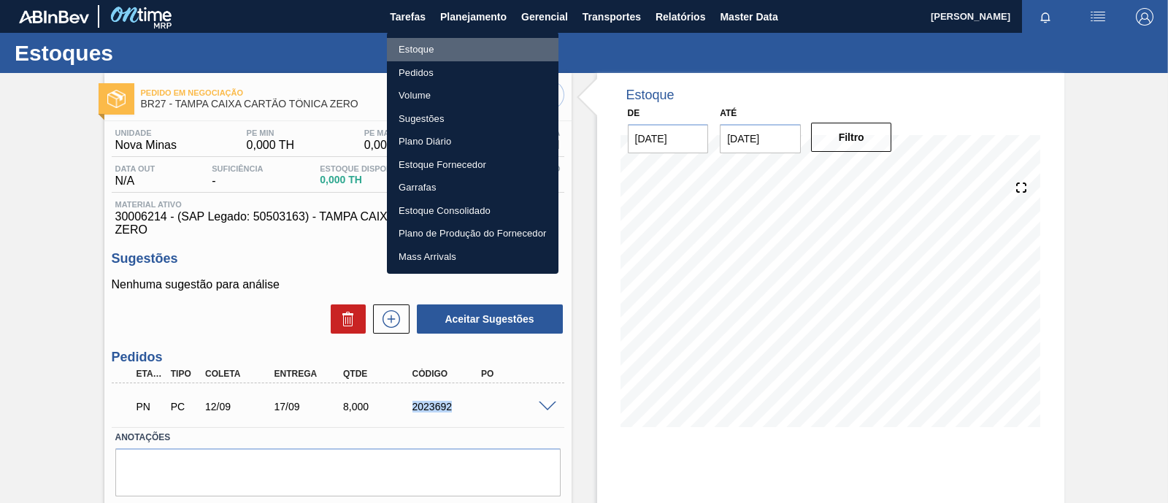
click at [421, 51] on li "Estoque" at bounding box center [473, 49] width 172 height 23
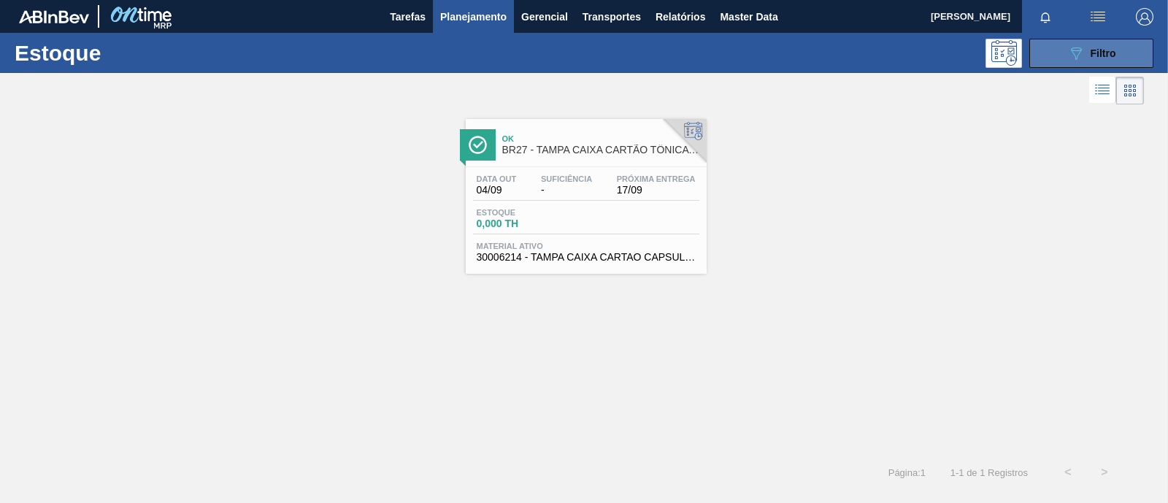
click at [1097, 45] on div "089F7B8B-B2A5-4AFE-B5C0-19BA573D28AC Filtro" at bounding box center [1091, 54] width 49 height 18
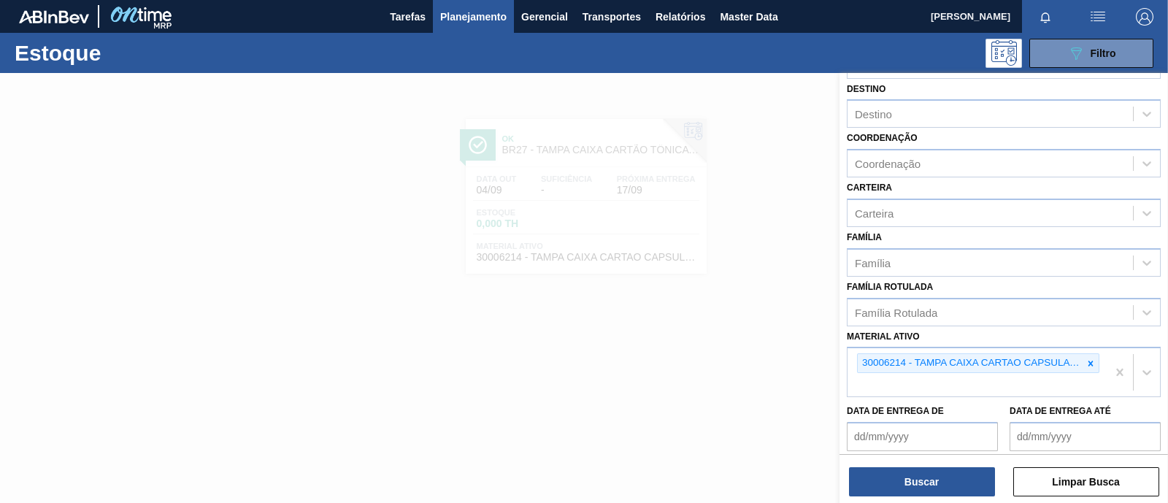
scroll to position [212, 0]
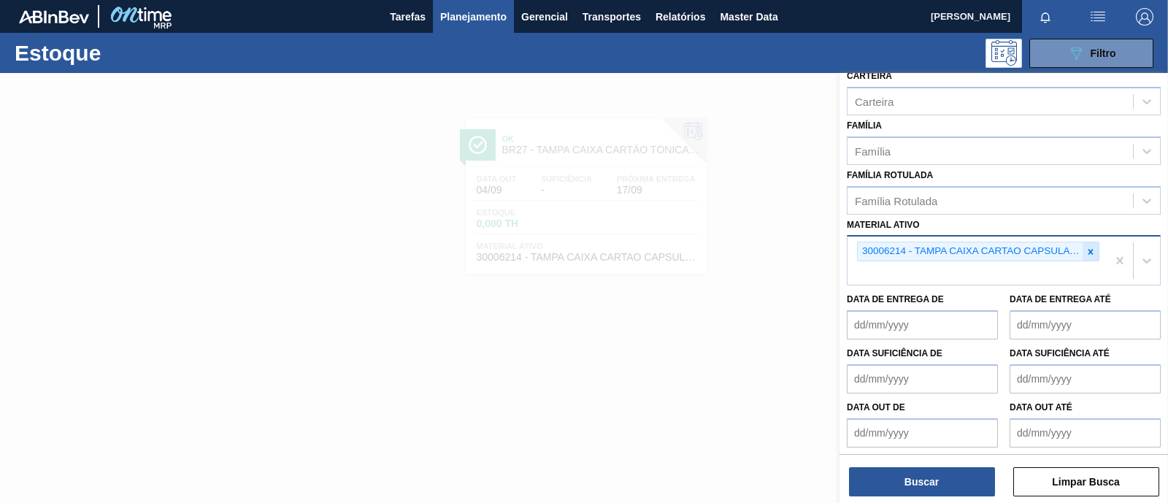
click at [1088, 250] on icon at bounding box center [1091, 252] width 10 height 10
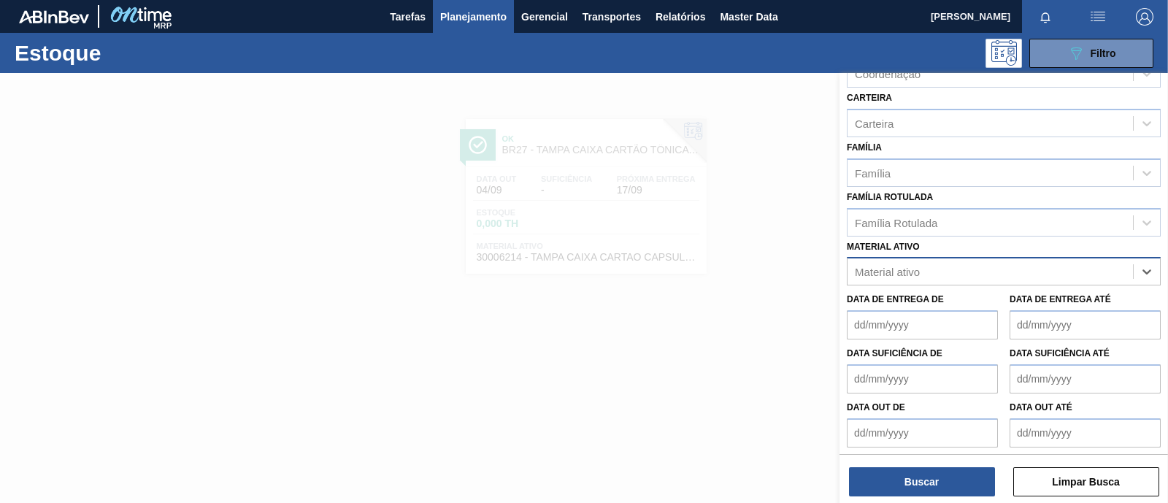
paste ativo "30029163"
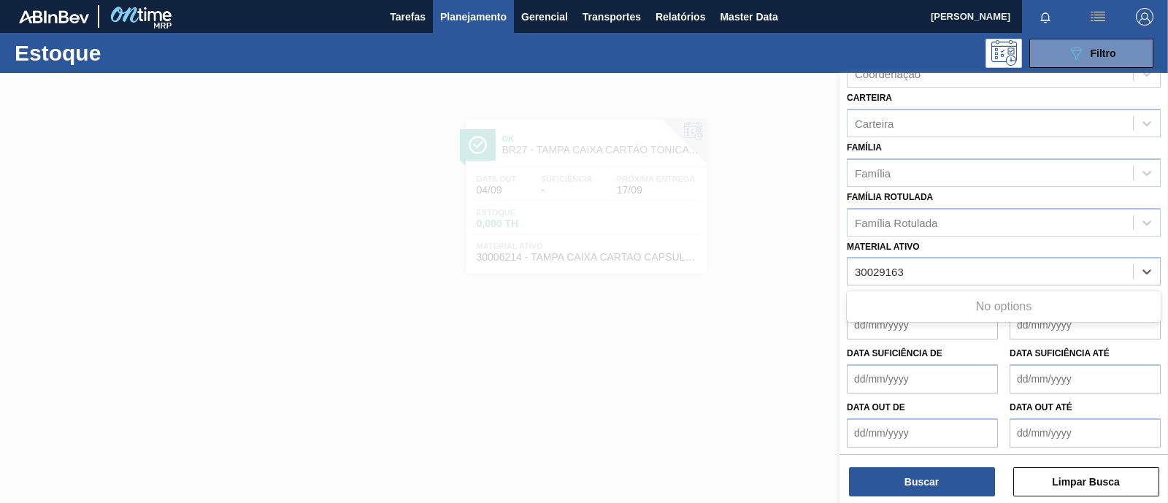
type ativo "30029163"
paste ativo "30029163"
type ativo "30029163"
